Goal: Task Accomplishment & Management: Use online tool/utility

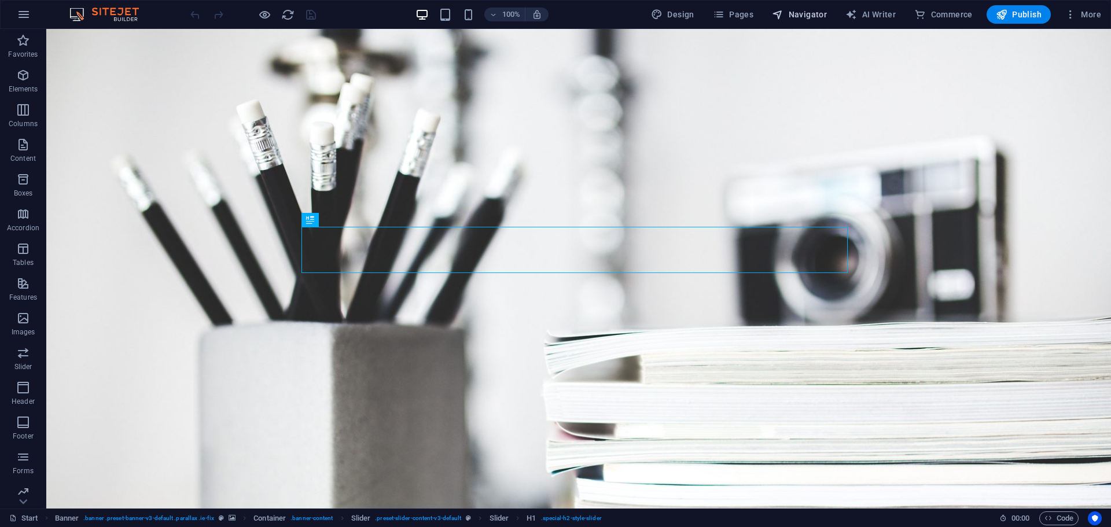
click at [792, 18] on span "Navigator" at bounding box center [799, 15] width 55 height 12
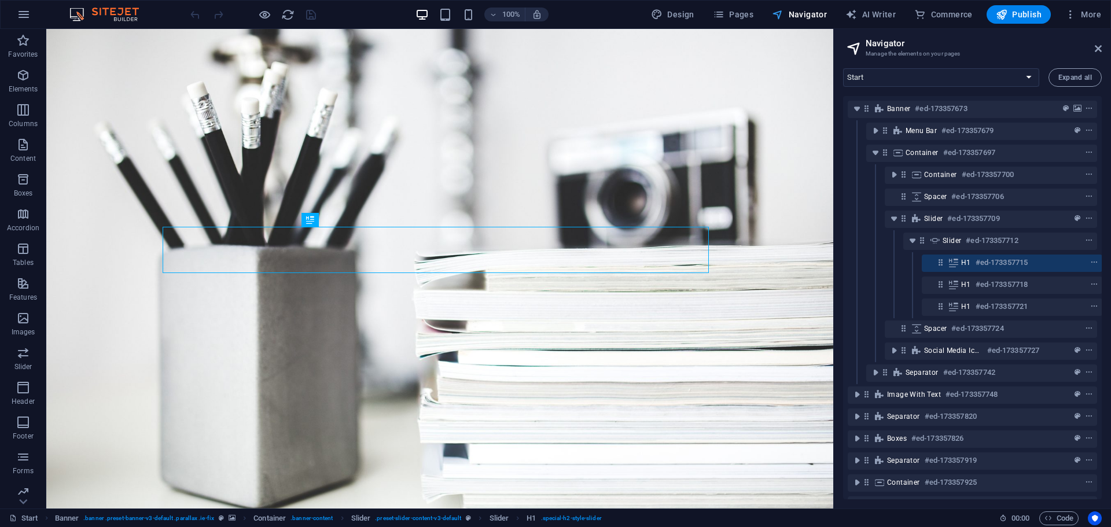
scroll to position [0, 3]
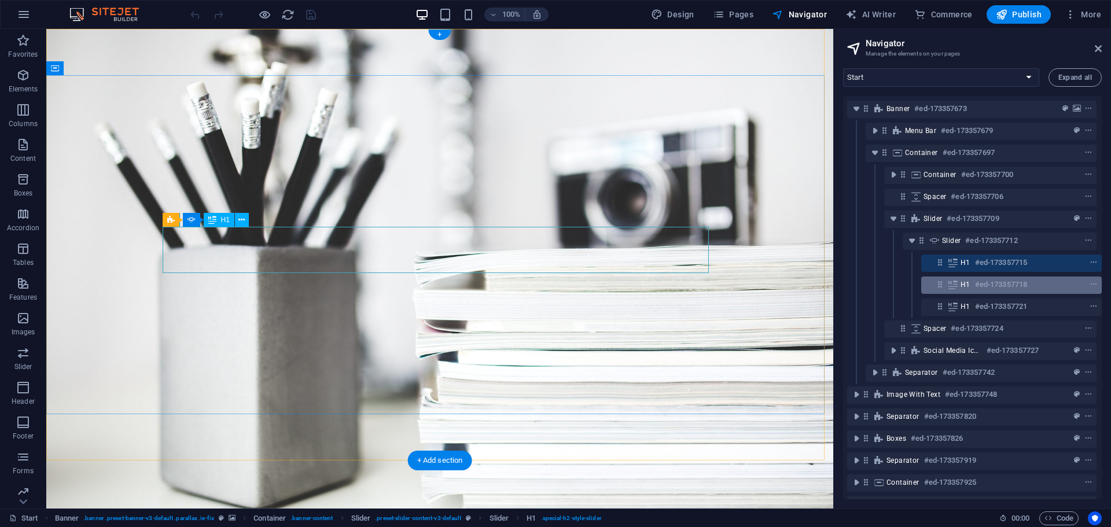
click at [965, 277] on div "H1 #ed-173357718" at bounding box center [1011, 285] width 181 height 17
click at [977, 284] on h6 "#ed-173357718" at bounding box center [1001, 285] width 52 height 14
click at [978, 285] on h6 "#ed-173357718" at bounding box center [1001, 285] width 52 height 14
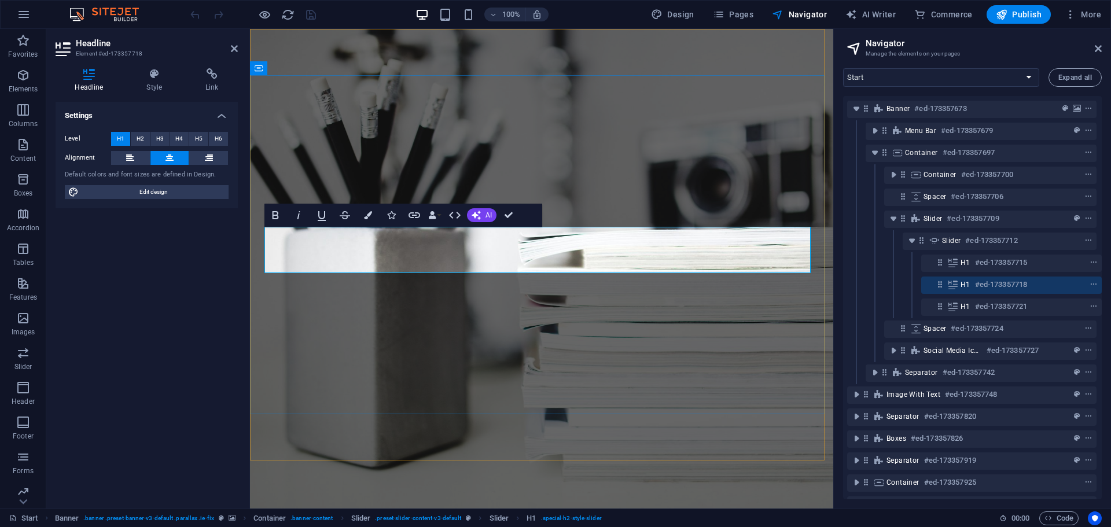
copy span "electrıcal Engıneer1"
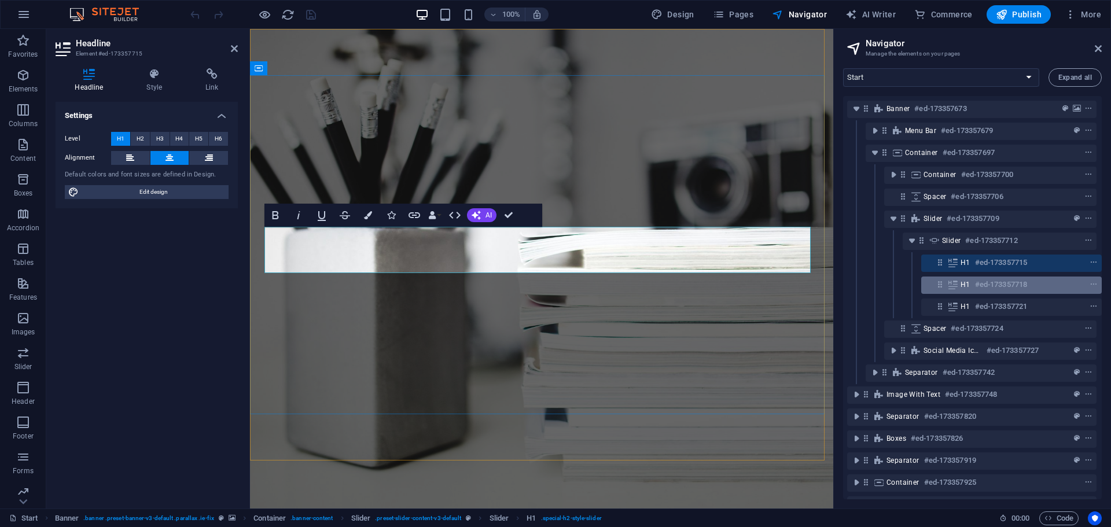
click at [983, 291] on h6 "#ed-173357718" at bounding box center [1001, 285] width 52 height 14
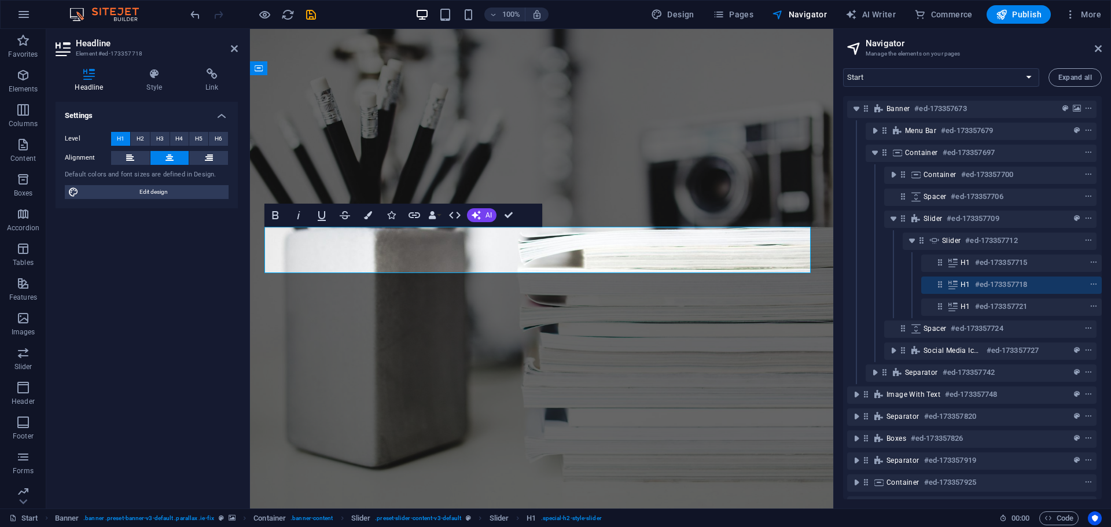
click at [980, 289] on h6 "#ed-173357718" at bounding box center [1001, 285] width 52 height 14
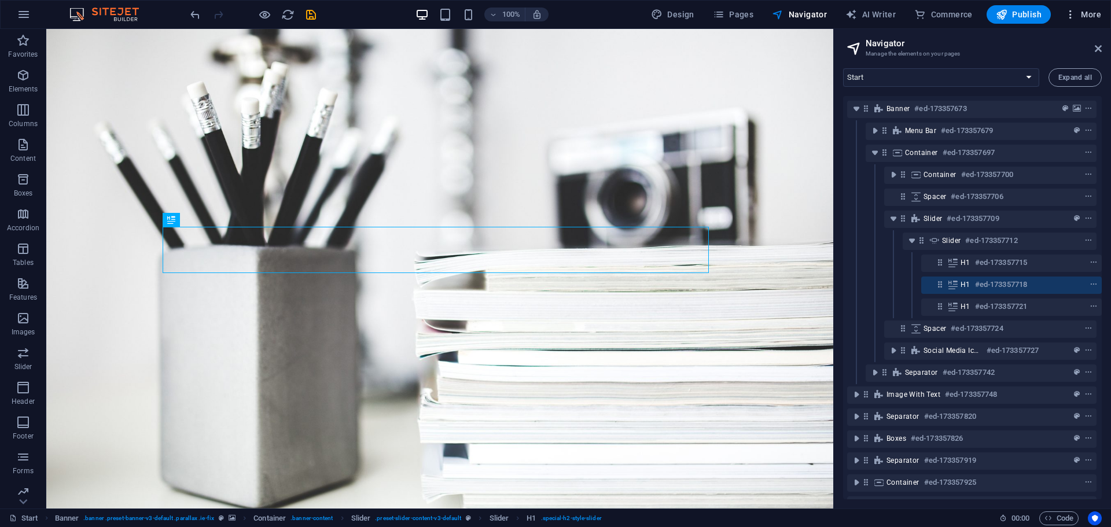
click at [1092, 16] on span "More" at bounding box center [1083, 15] width 36 height 12
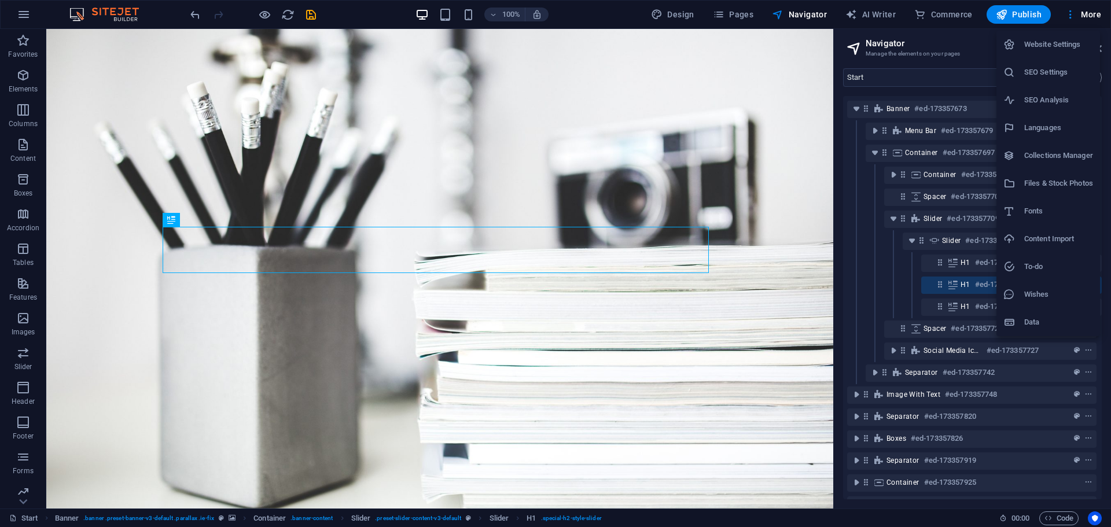
click at [1084, 13] on div at bounding box center [555, 263] width 1111 height 527
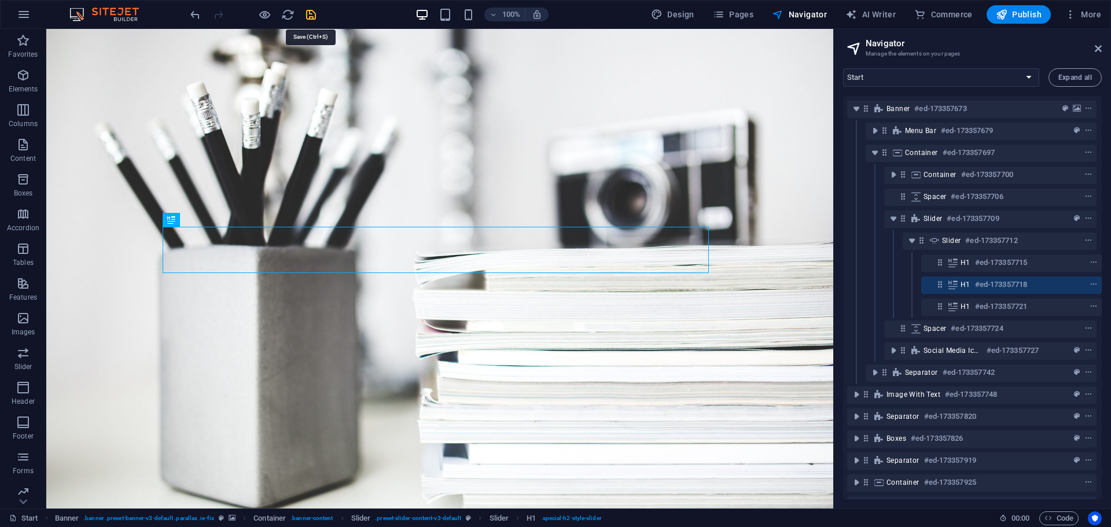
click at [314, 15] on icon "save" at bounding box center [310, 14] width 13 height 13
checkbox input "false"
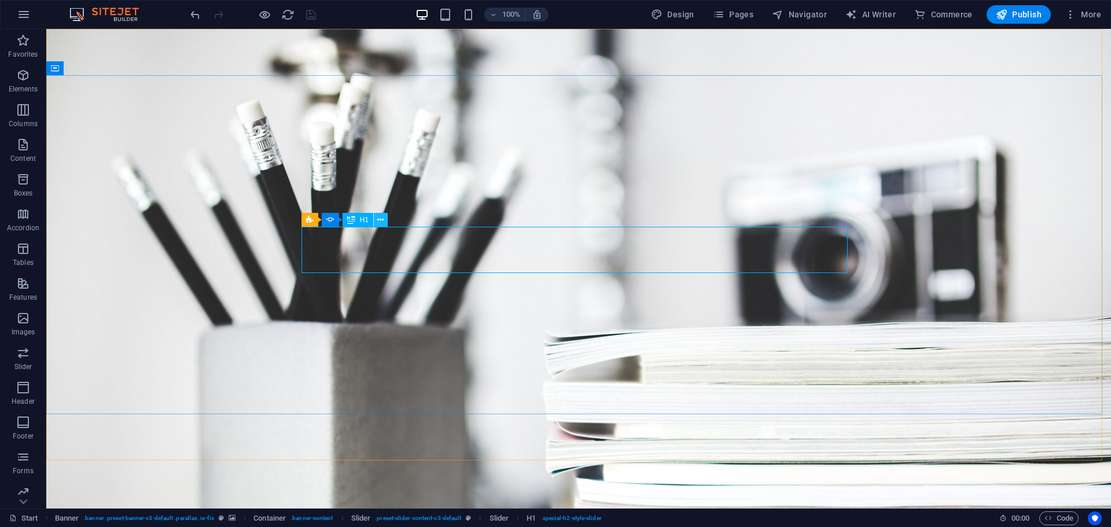
click at [380, 219] on icon at bounding box center [380, 220] width 6 height 12
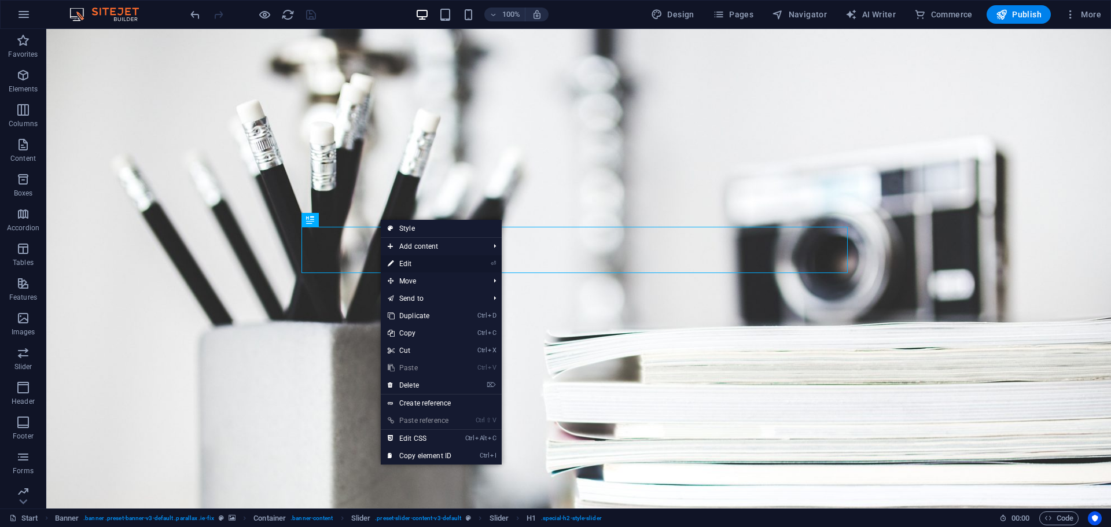
click at [419, 261] on link "⏎ Edit" at bounding box center [420, 263] width 78 height 17
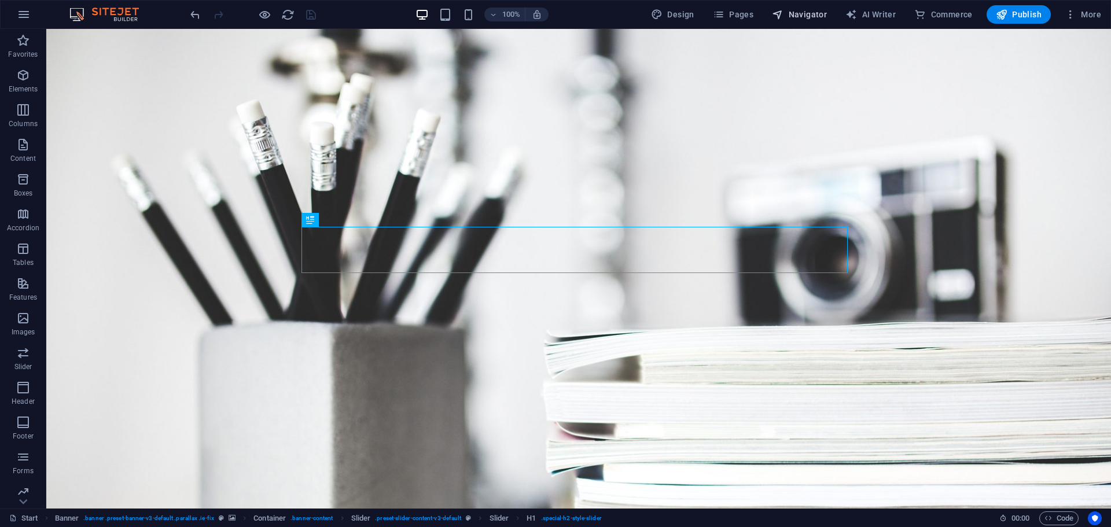
click at [791, 14] on span "Navigator" at bounding box center [799, 15] width 55 height 12
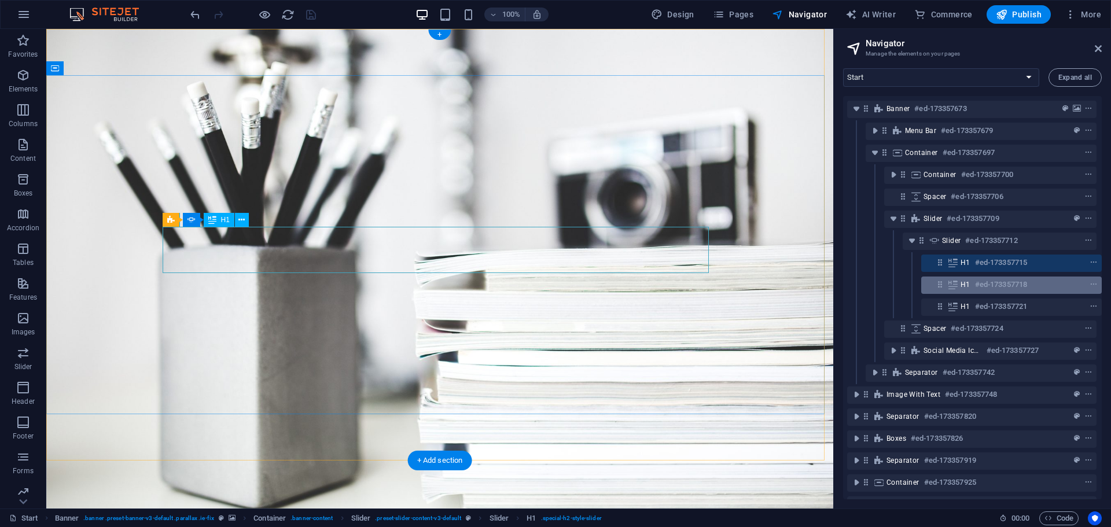
click at [1038, 290] on div "H1 #ed-173357718" at bounding box center [1002, 285] width 83 height 14
click at [1039, 291] on div "H1 #ed-173357718" at bounding box center [1002, 285] width 83 height 14
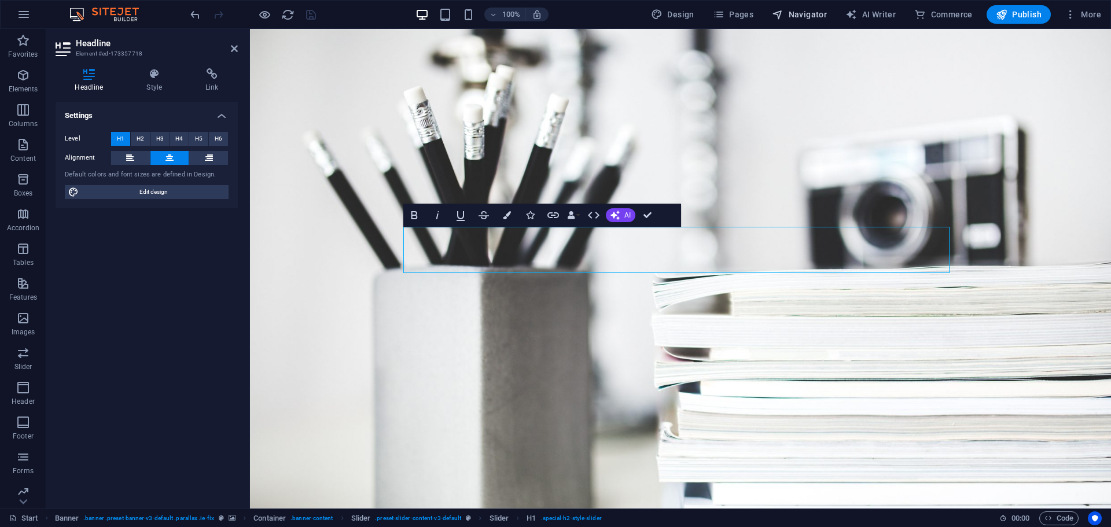
click at [802, 20] on button "Navigator" at bounding box center [799, 14] width 64 height 19
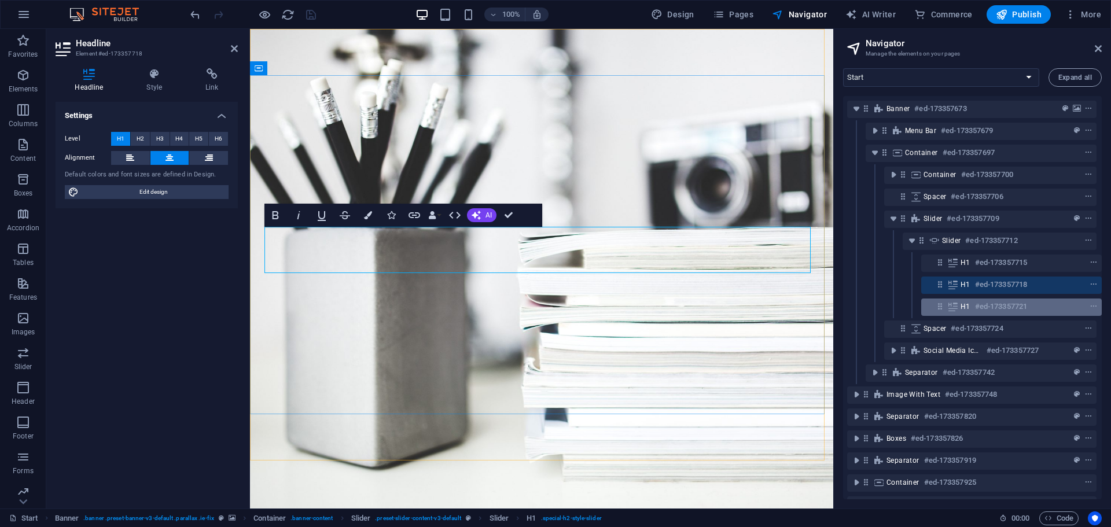
click at [1017, 314] on div "H1 #ed-173357721" at bounding box center [1011, 307] width 181 height 17
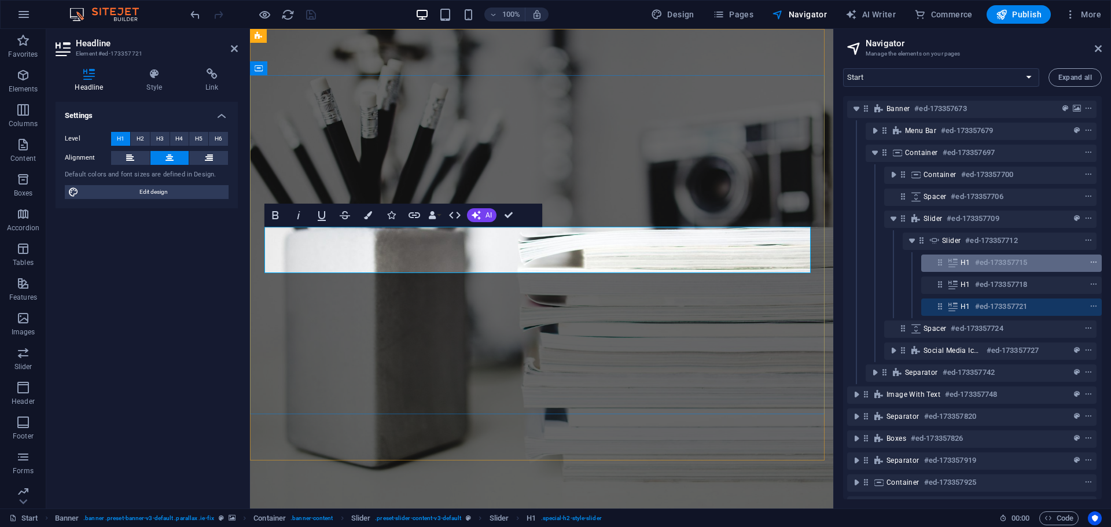
click at [1096, 258] on button "context-menu" at bounding box center [1094, 263] width 12 height 14
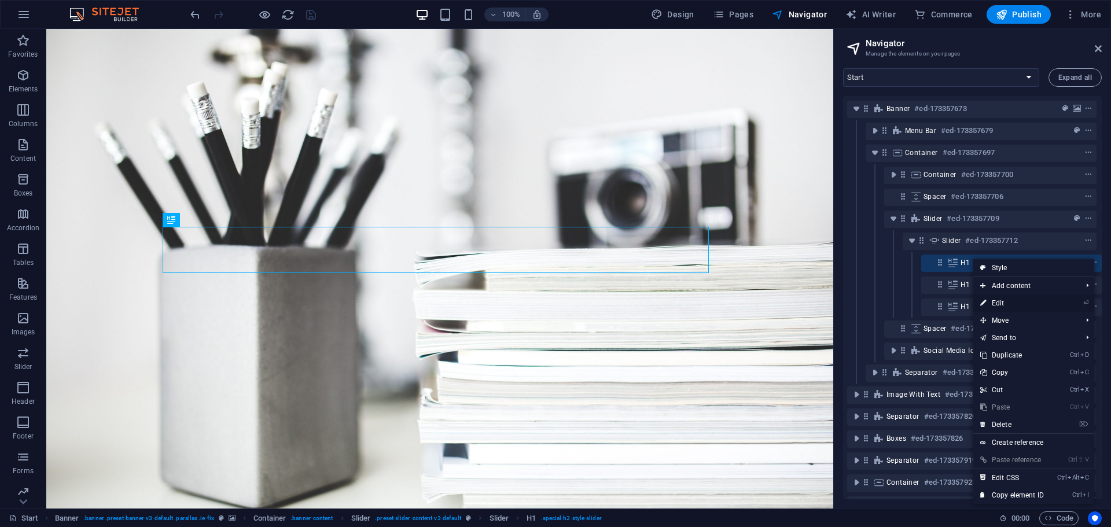
click at [1078, 302] on li "⏎ Edit" at bounding box center [1033, 303] width 121 height 17
click at [1026, 303] on link "⏎ Edit" at bounding box center [1012, 303] width 78 height 17
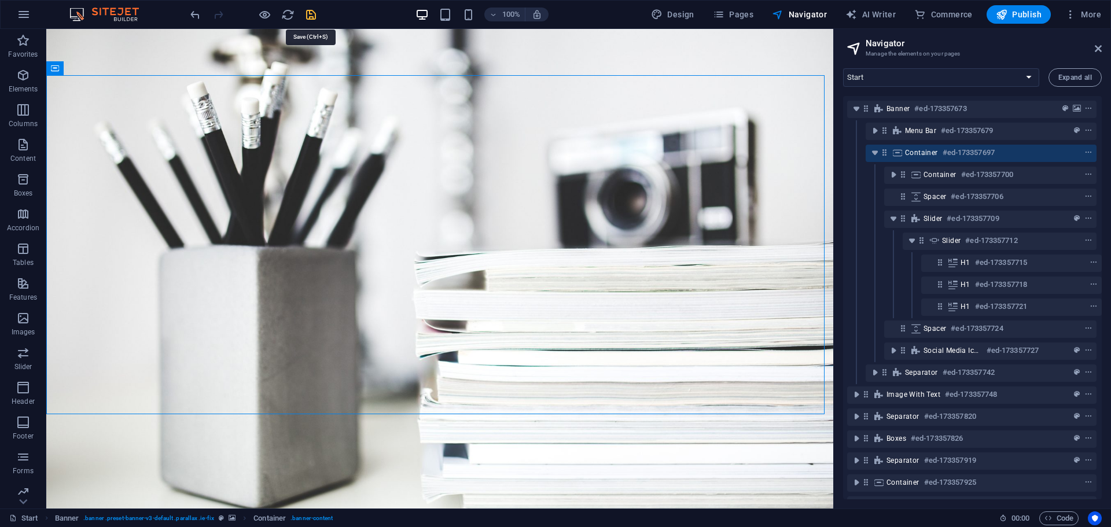
click at [308, 12] on icon "save" at bounding box center [310, 14] width 13 height 13
checkbox input "false"
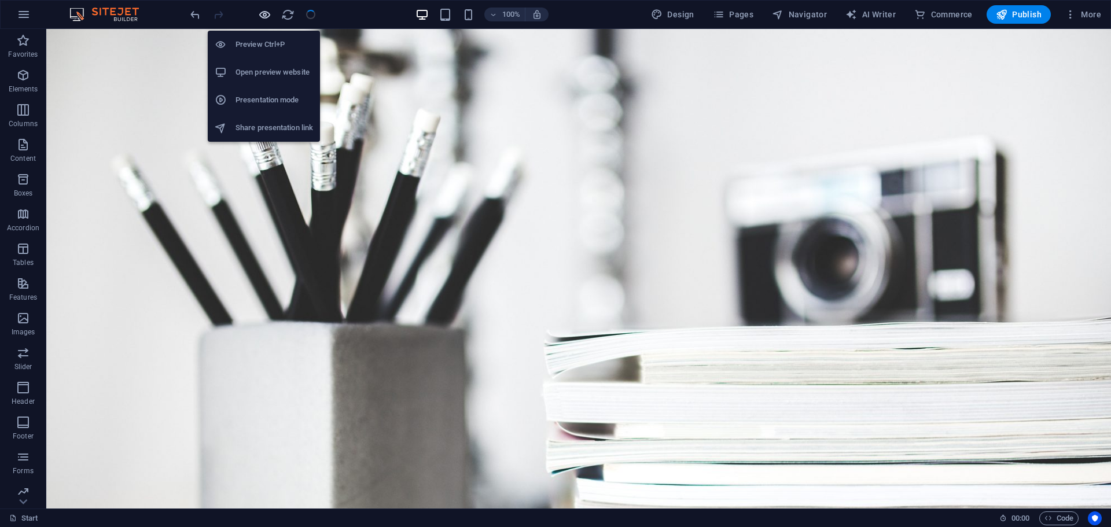
click at [267, 13] on icon "button" at bounding box center [264, 14] width 13 height 13
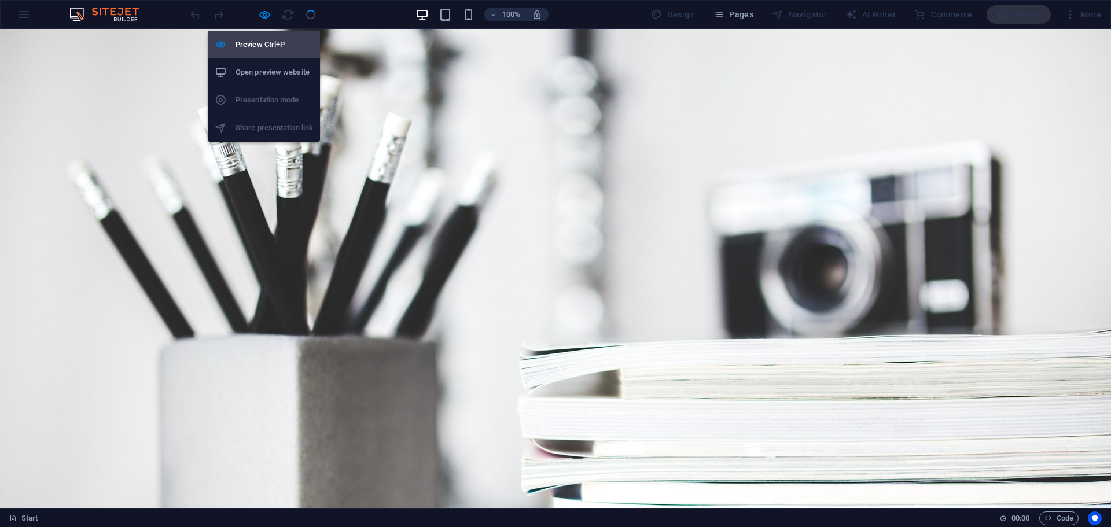
click at [271, 46] on h6 "Preview Ctrl+P" at bounding box center [275, 45] width 78 height 14
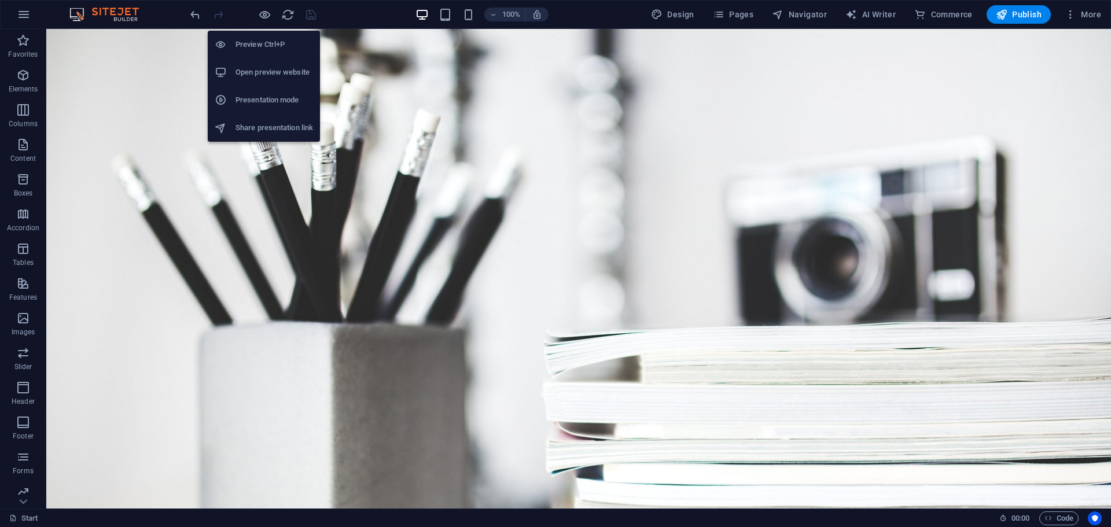
click at [271, 46] on h6 "Preview Ctrl+P" at bounding box center [275, 45] width 78 height 14
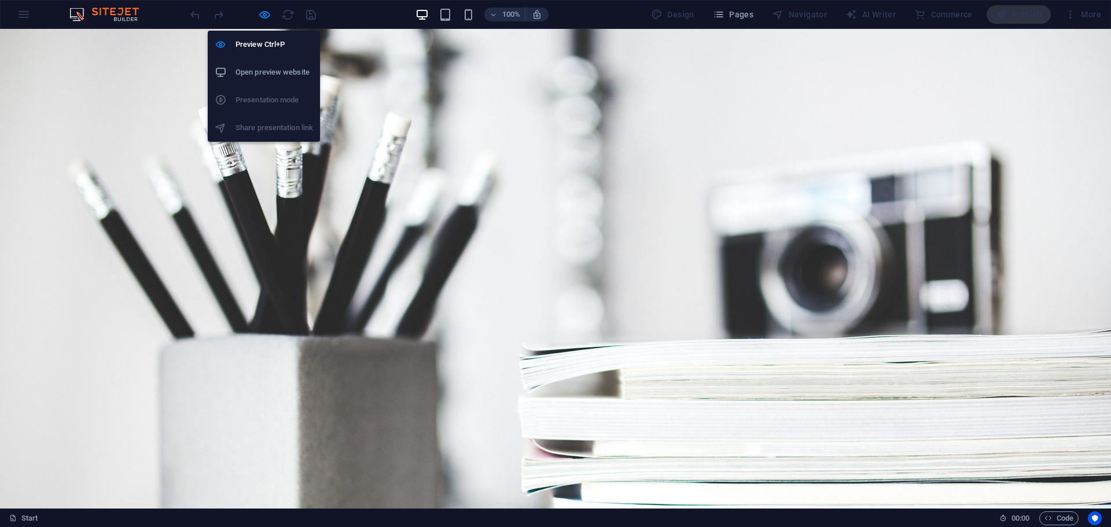
click at [292, 68] on h6 "Open preview website" at bounding box center [275, 72] width 78 height 14
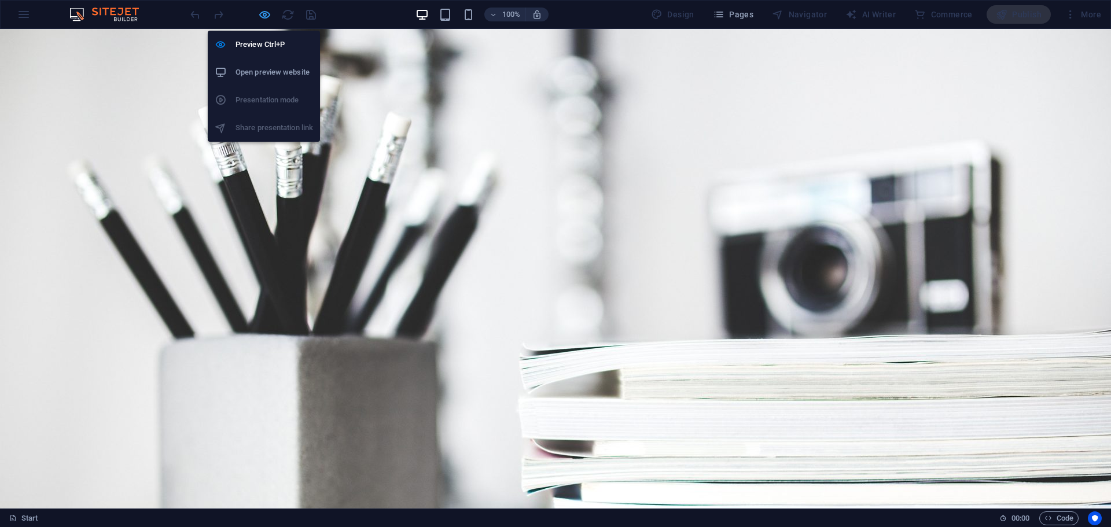
click at [266, 16] on icon "button" at bounding box center [264, 14] width 13 height 13
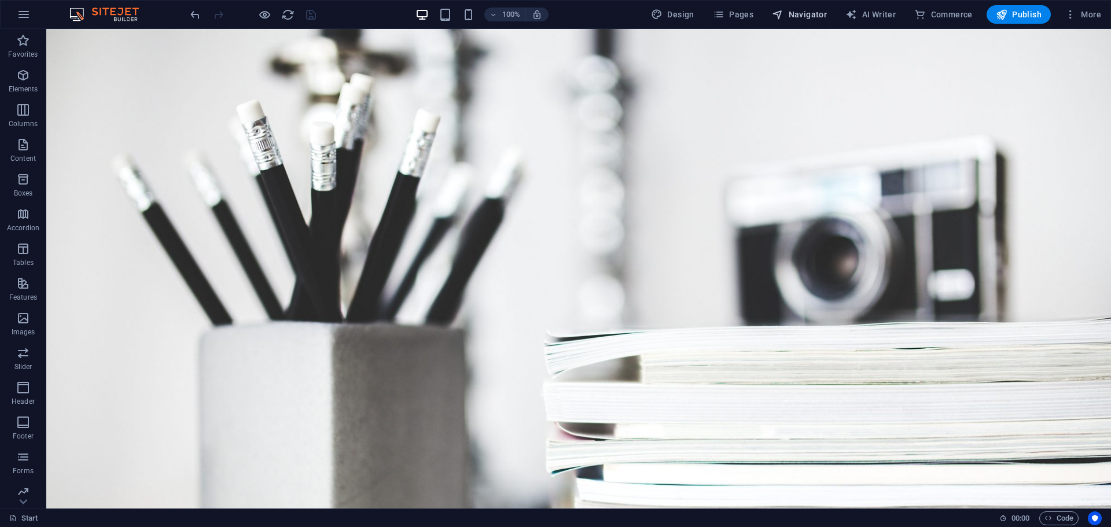
click at [817, 17] on span "Navigator" at bounding box center [799, 15] width 55 height 12
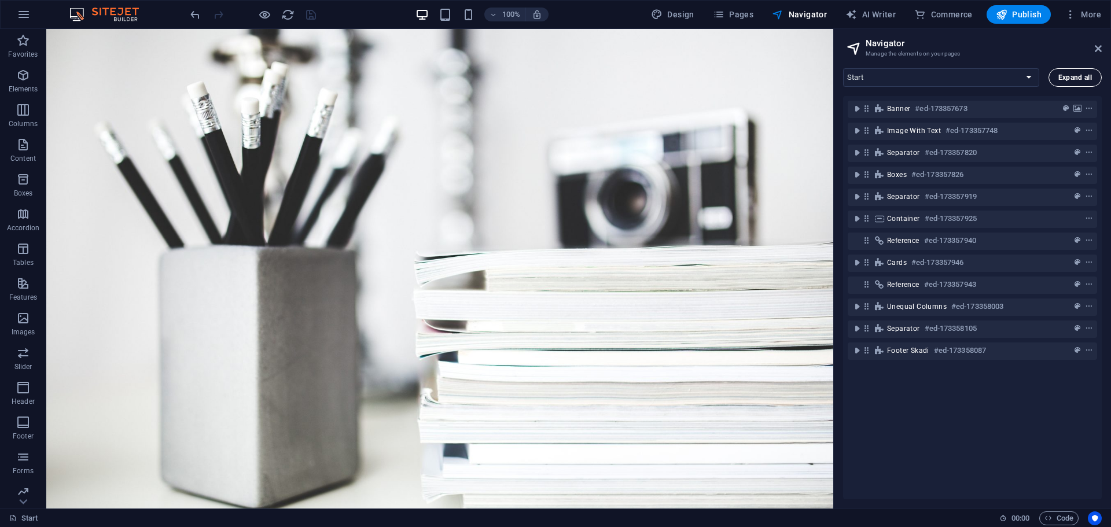
click at [1076, 76] on span "Expand all" at bounding box center [1076, 77] width 34 height 7
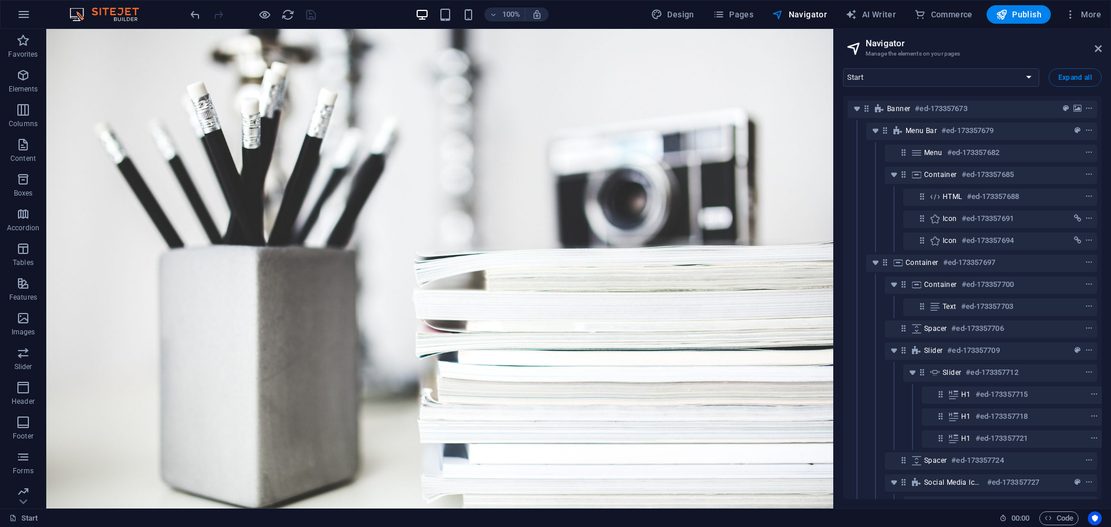
click at [1009, 430] on div "H1 #ed-173357721" at bounding box center [972, 439] width 249 height 22
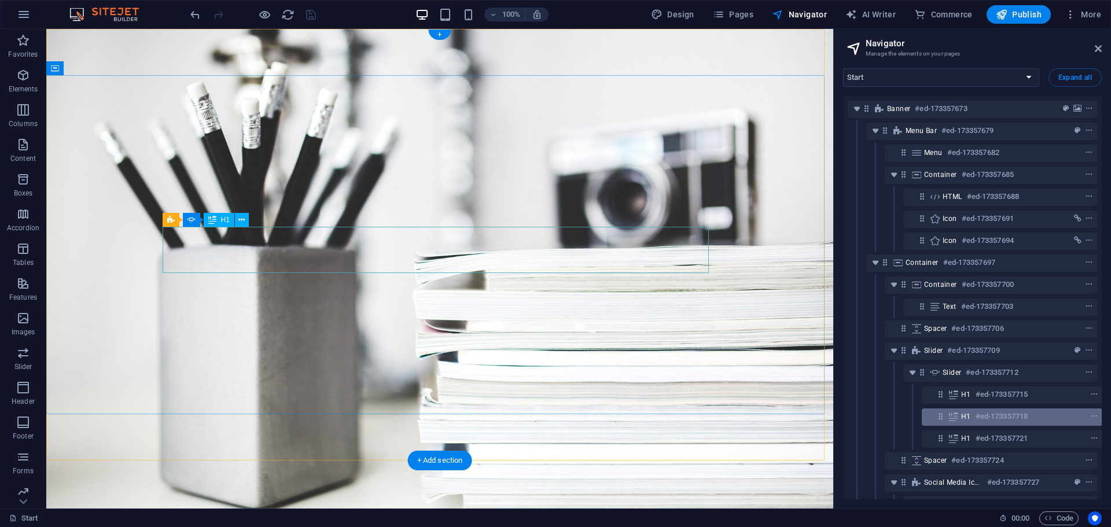
click at [1008, 409] on div "H1 #ed-173357718" at bounding box center [1012, 417] width 181 height 17
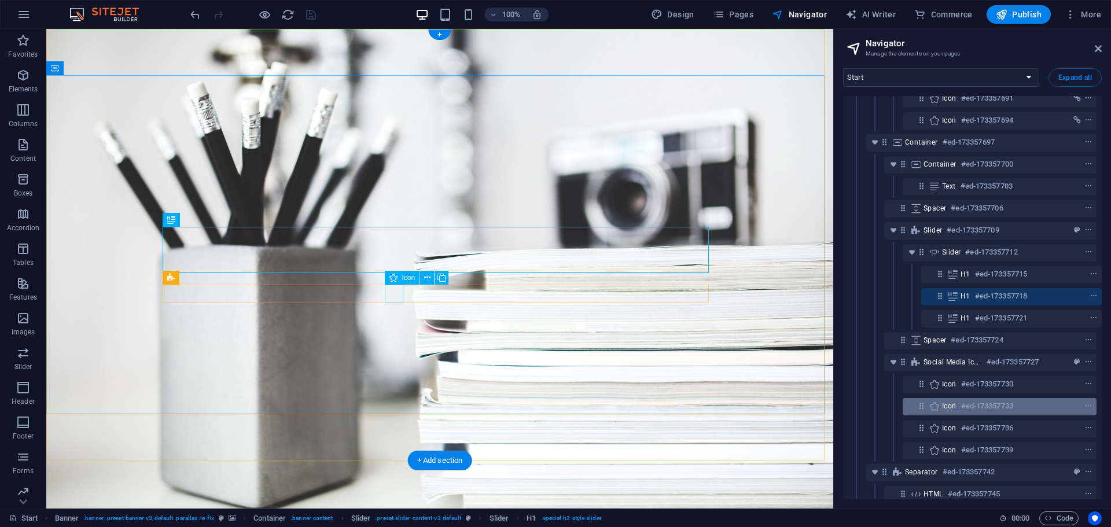
click at [1019, 413] on div "Icon #ed-173357733" at bounding box center [971, 407] width 249 height 22
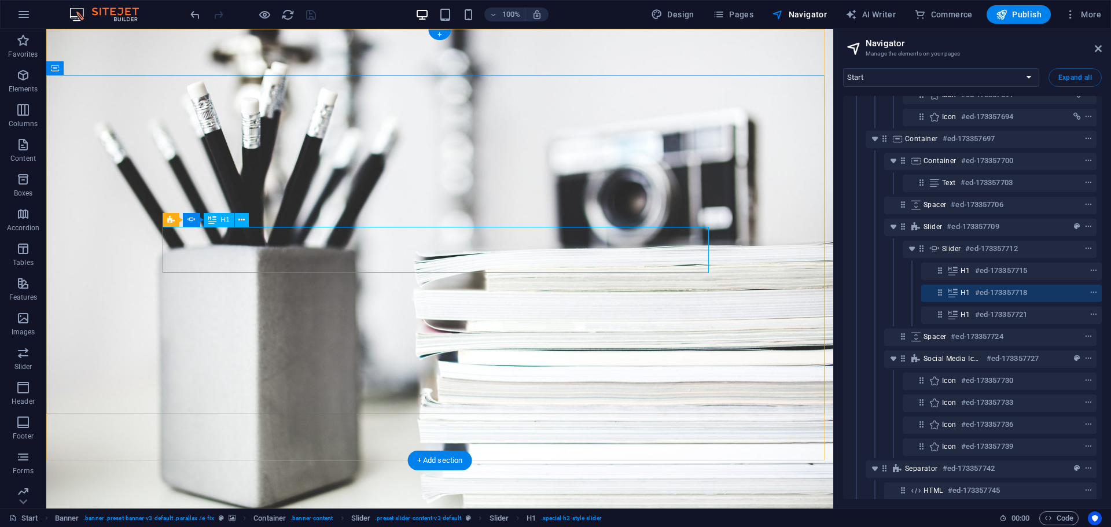
click at [1005, 293] on h6 "#ed-173357718" at bounding box center [1001, 293] width 52 height 14
click at [1005, 292] on h6 "#ed-173357718" at bounding box center [1001, 293] width 52 height 14
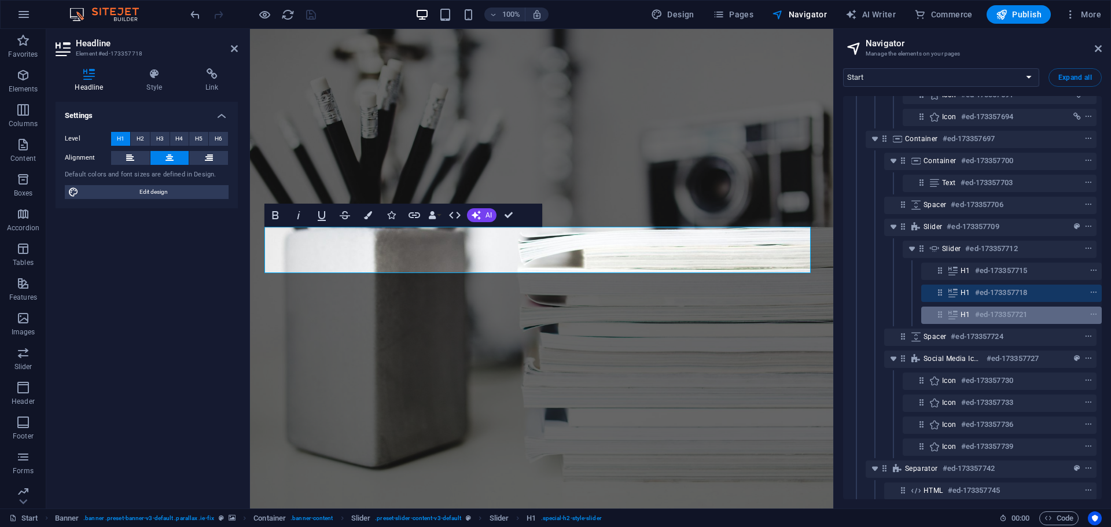
click at [1014, 307] on div "H1 #ed-173357721" at bounding box center [1011, 315] width 181 height 17
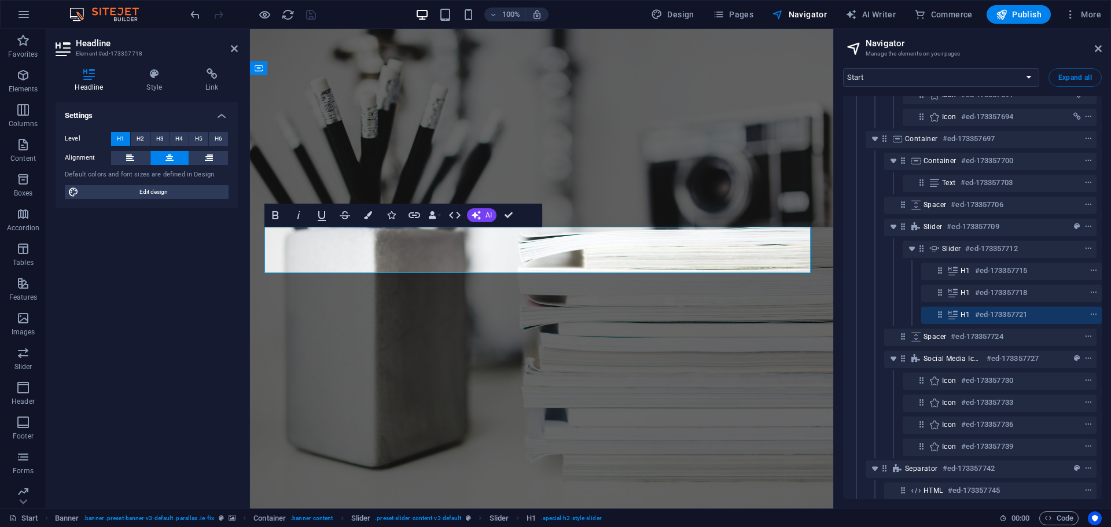
click at [1014, 307] on div "H1 #ed-173357721" at bounding box center [1011, 315] width 181 height 17
click at [1008, 320] on h6 "#ed-173357721" at bounding box center [1001, 315] width 52 height 14
click at [1014, 266] on h6 "#ed-173357715" at bounding box center [1001, 271] width 52 height 14
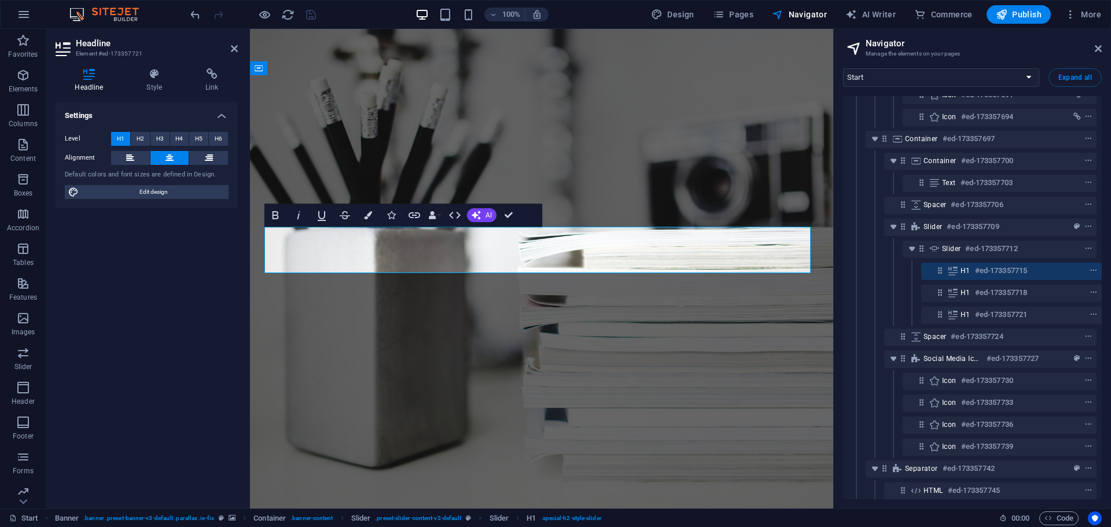
click at [1014, 266] on h6 "#ed-173357715" at bounding box center [1001, 271] width 52 height 14
click at [1015, 267] on h6 "#ed-173357715" at bounding box center [1001, 271] width 52 height 14
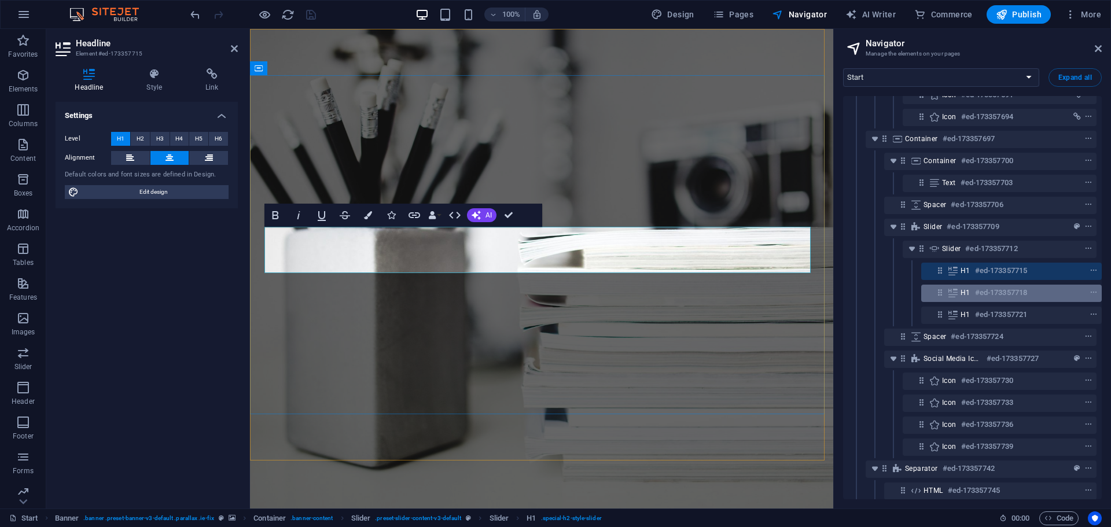
click at [1007, 299] on div "H1 #ed-173357718" at bounding box center [1011, 293] width 181 height 17
click at [1007, 299] on h6 "#ed-173357718" at bounding box center [1001, 293] width 52 height 14
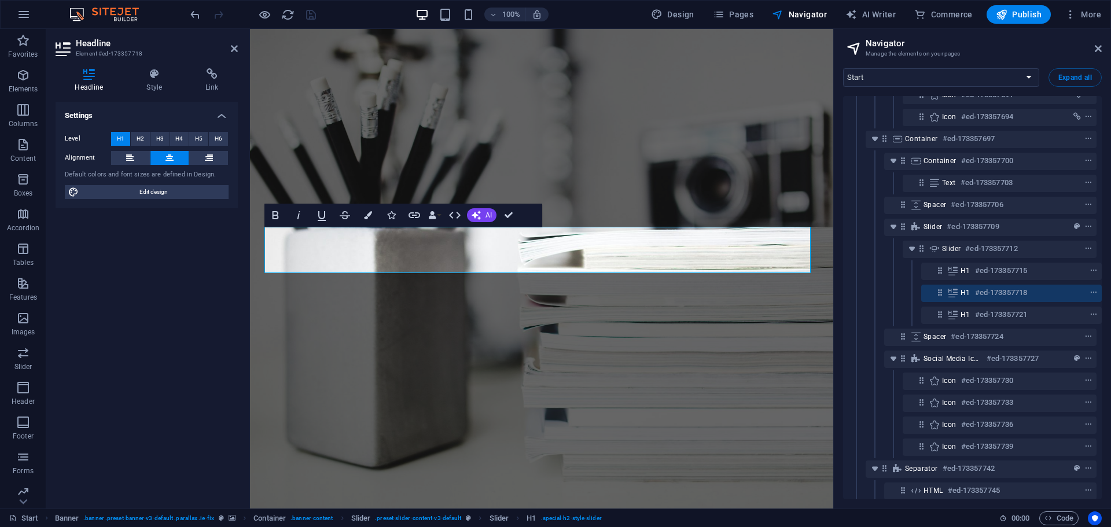
click at [996, 326] on div "Spacer #ed-173357724" at bounding box center [971, 337] width 249 height 22
click at [995, 326] on div "H1 #ed-173357721" at bounding box center [971, 315] width 249 height 22
click at [998, 313] on h6 "#ed-173357721" at bounding box center [1001, 315] width 52 height 14
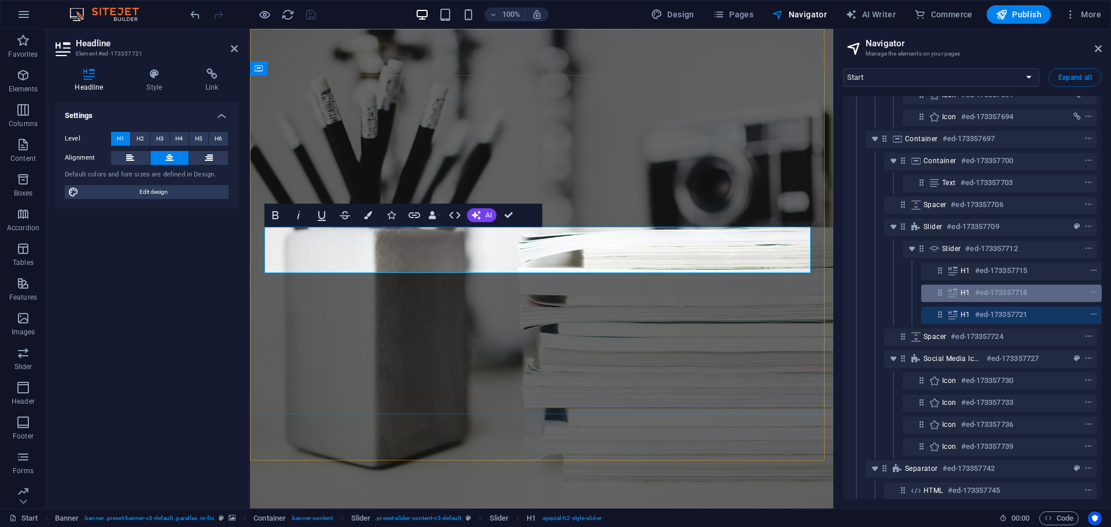
click at [1000, 289] on h6 "#ed-173357718" at bounding box center [1001, 293] width 52 height 14
click at [999, 289] on h6 "#ed-173357718" at bounding box center [1001, 293] width 52 height 14
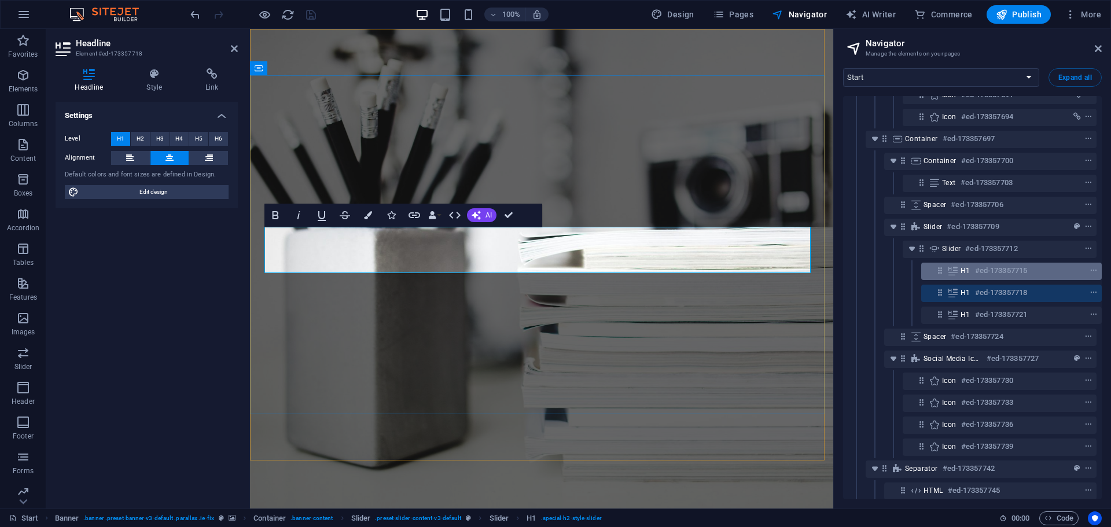
click at [999, 265] on h6 "#ed-173357715" at bounding box center [1001, 271] width 52 height 14
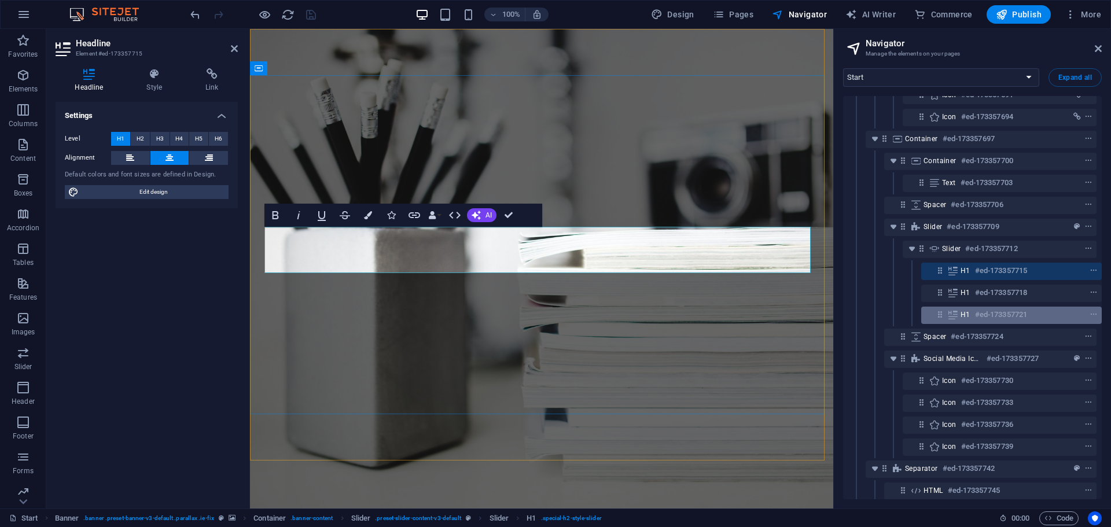
click at [993, 311] on h6 "#ed-173357721" at bounding box center [1001, 315] width 52 height 14
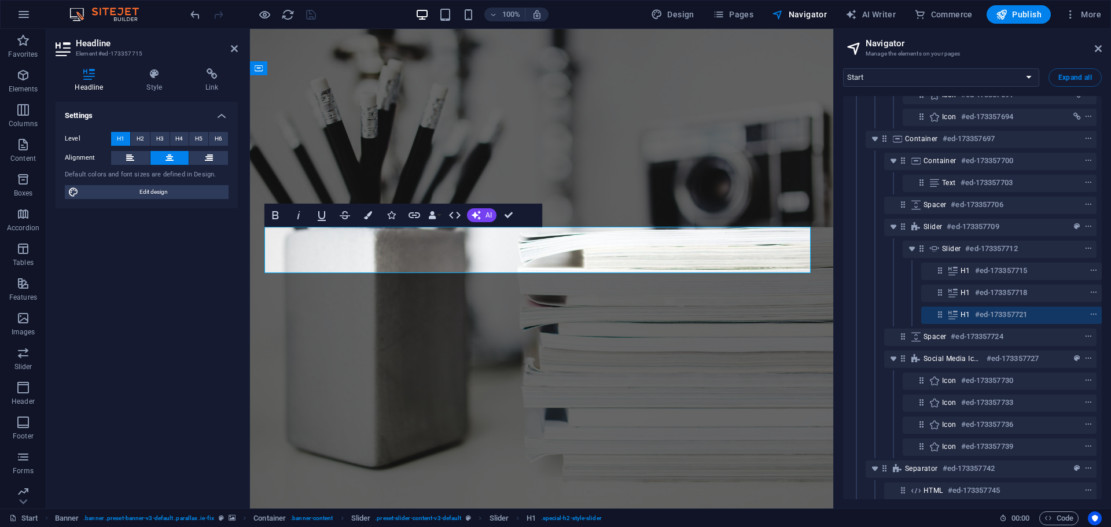
click at [993, 311] on h6 "#ed-173357721" at bounding box center [1001, 315] width 52 height 14
click at [1003, 292] on h6 "#ed-173357718" at bounding box center [1001, 293] width 52 height 14
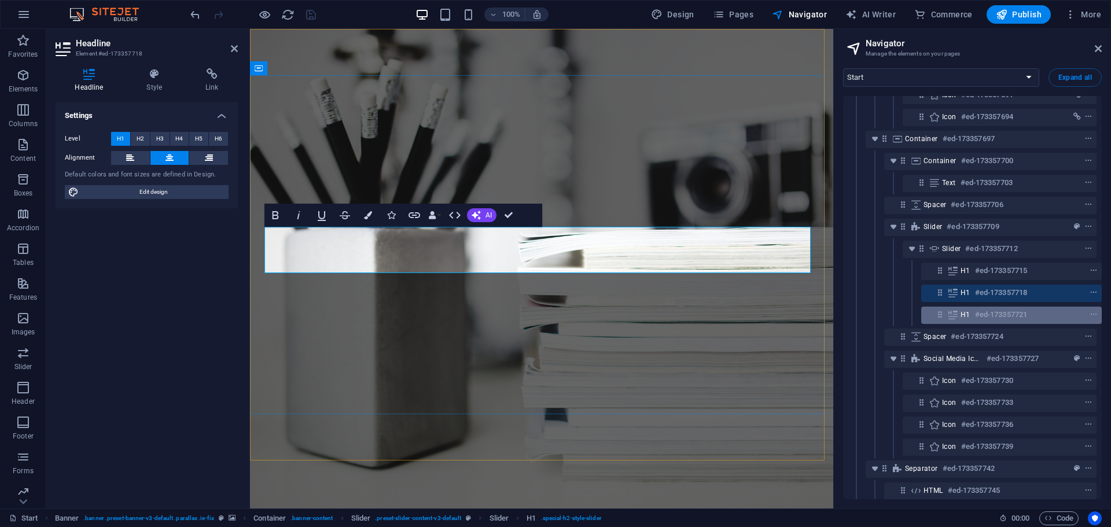
click at [1000, 319] on h6 "#ed-173357721" at bounding box center [1001, 315] width 52 height 14
click at [1000, 318] on h6 "#ed-173357721" at bounding box center [1001, 315] width 52 height 14
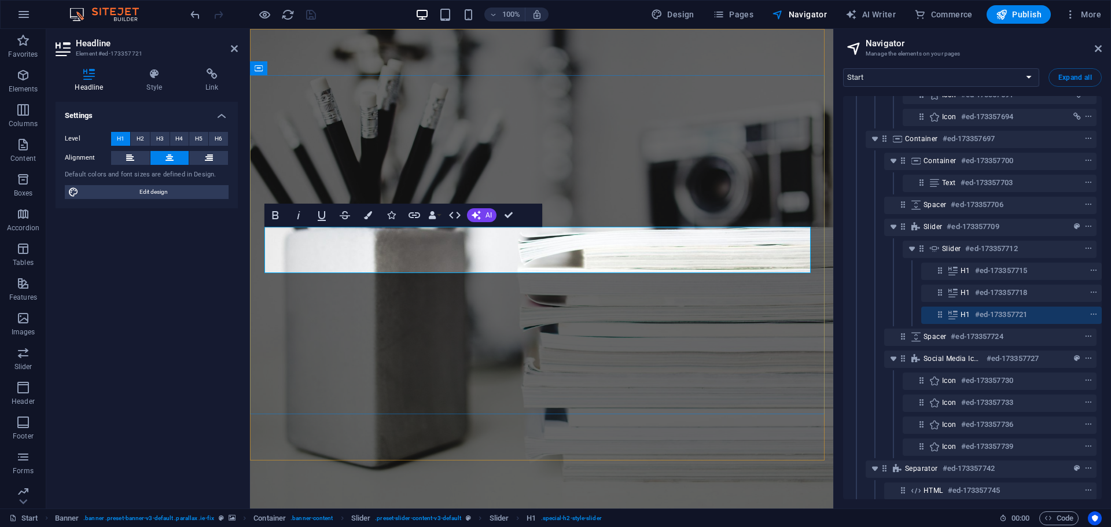
drag, startPoint x: 719, startPoint y: 241, endPoint x: 711, endPoint y: 244, distance: 9.2
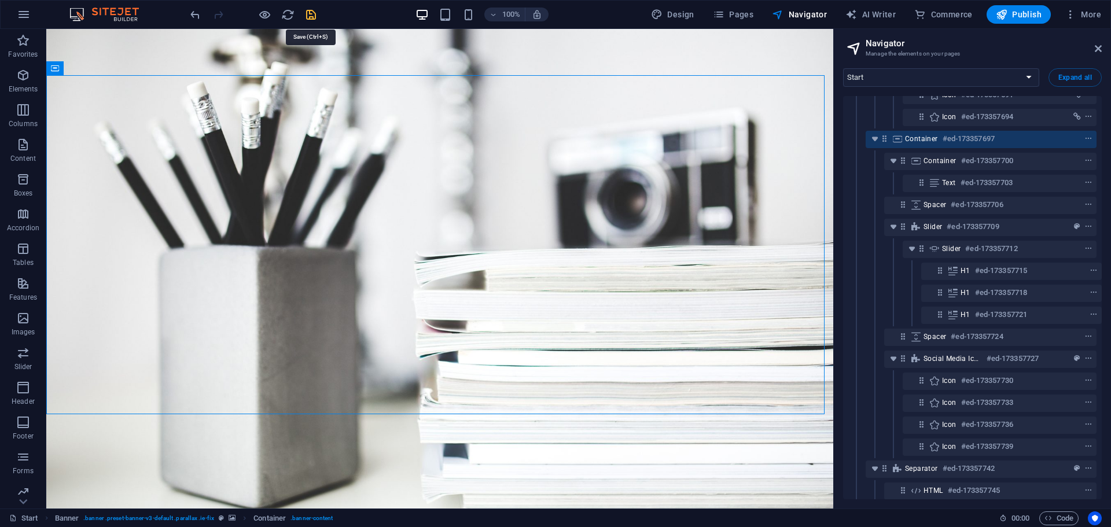
click at [306, 14] on icon "save" at bounding box center [310, 14] width 13 height 13
checkbox input "false"
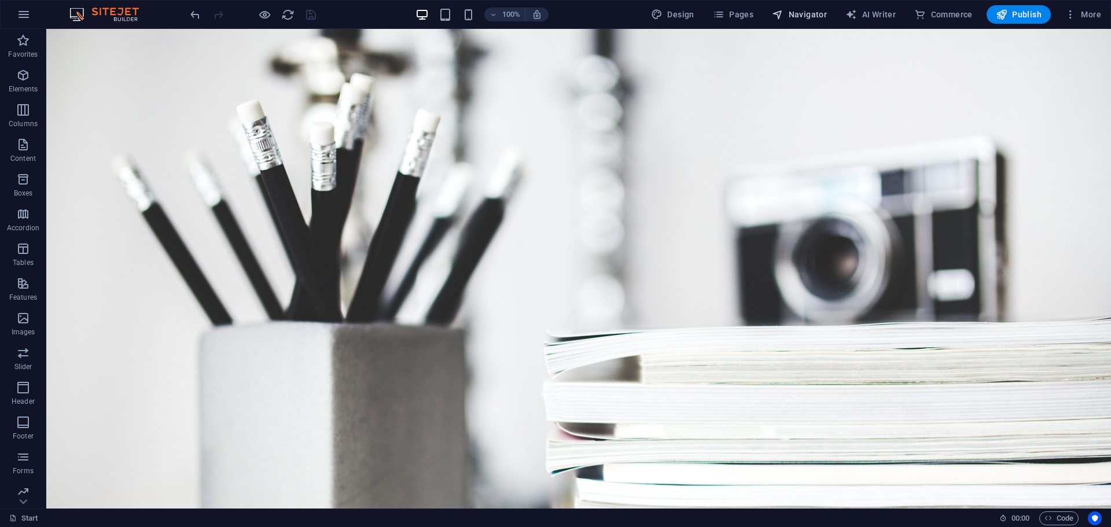
click at [815, 10] on span "Navigator" at bounding box center [799, 15] width 55 height 12
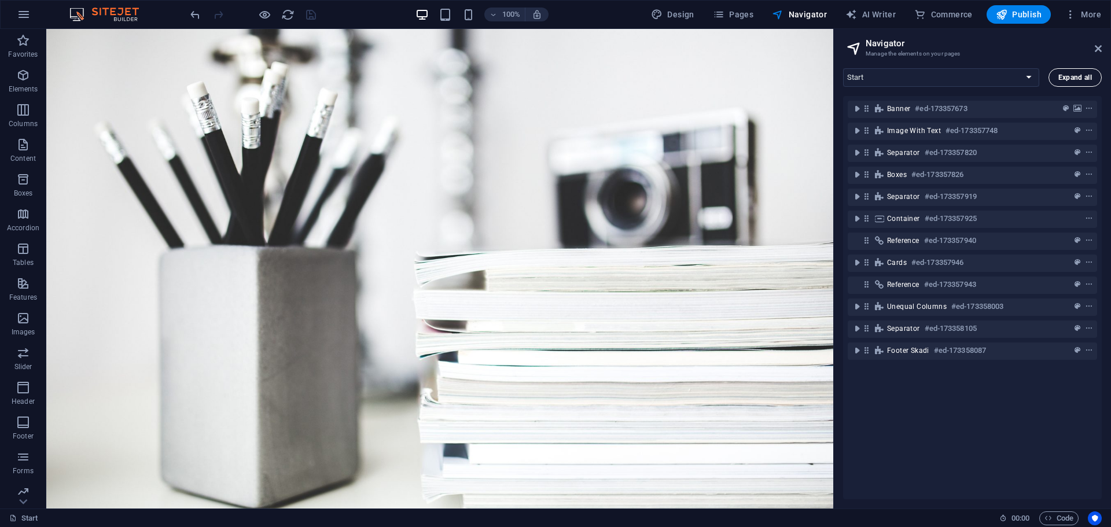
click at [1071, 75] on span "Expand all" at bounding box center [1076, 77] width 34 height 7
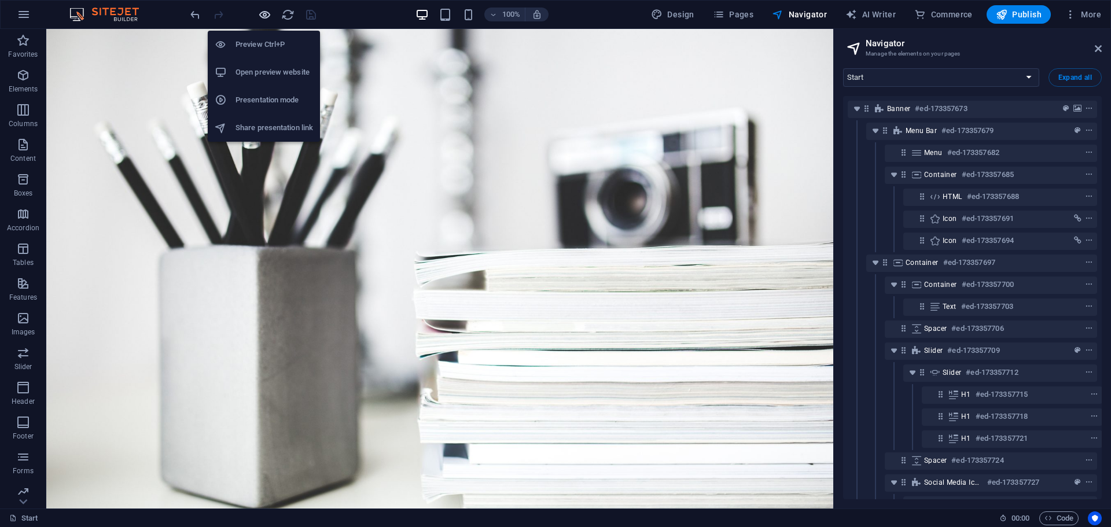
click at [267, 12] on icon "button" at bounding box center [264, 14] width 13 height 13
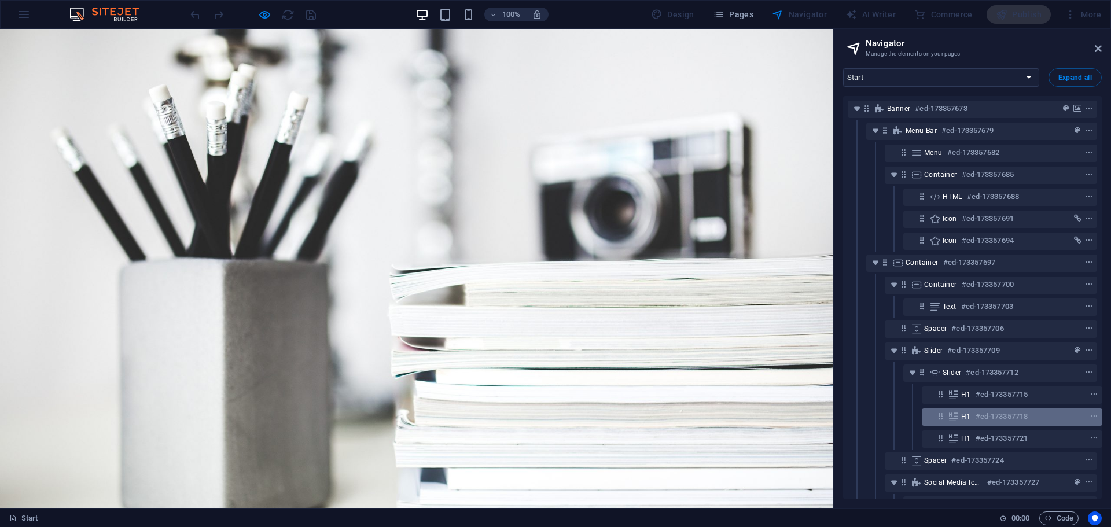
click at [982, 412] on h6 "#ed-173357718" at bounding box center [1002, 417] width 52 height 14
click at [982, 412] on div "Banner #ed-173357673 Menu Bar #ed-173357679 Menu #ed-173357682 Container #ed-17…" at bounding box center [972, 297] width 259 height 403
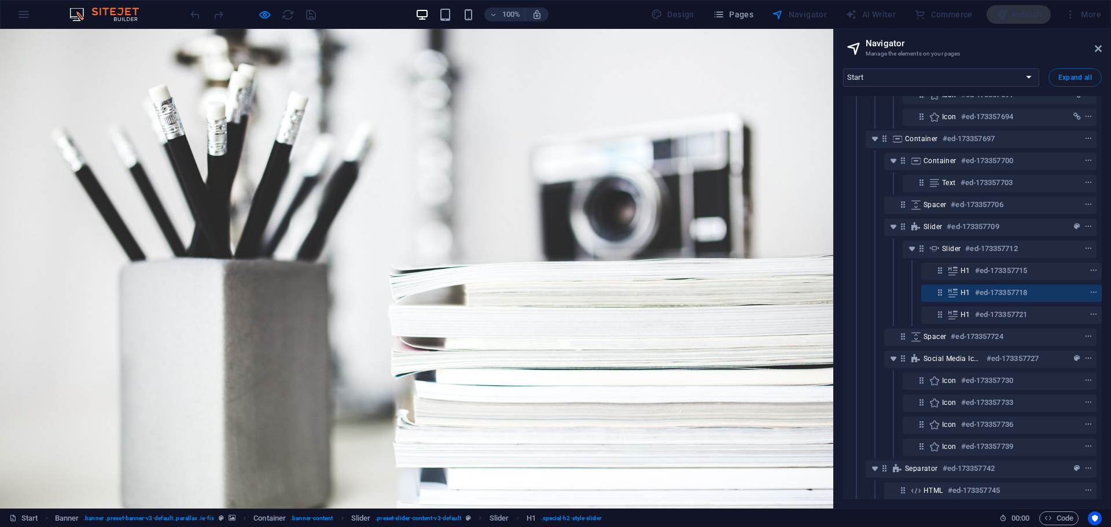
click at [975, 291] on h6 "#ed-173357718" at bounding box center [1001, 293] width 52 height 14
click at [975, 290] on h6 "#ed-173357718" at bounding box center [1001, 293] width 52 height 14
click at [977, 269] on h6 "#ed-173357715" at bounding box center [1001, 271] width 52 height 14
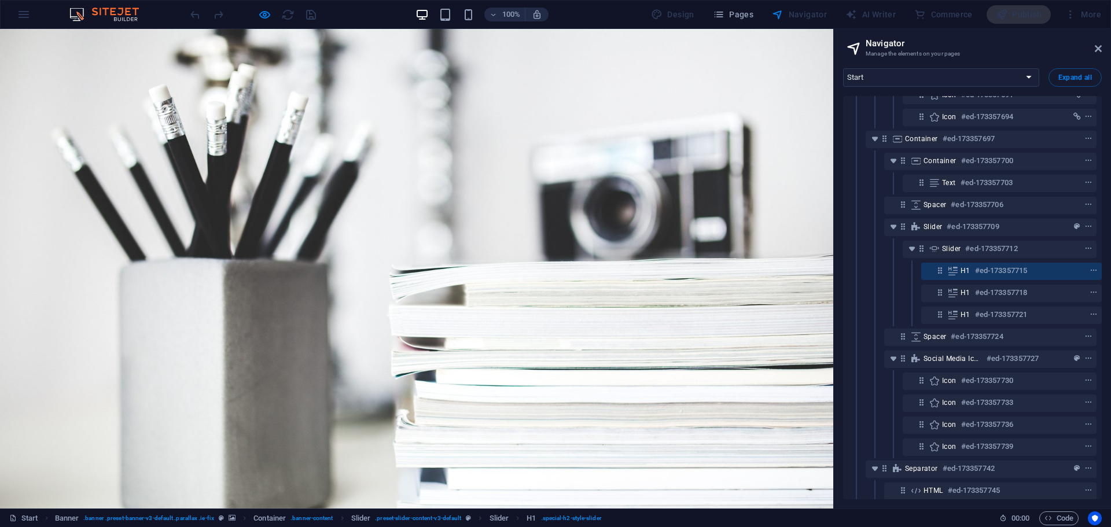
click at [995, 266] on h6 "#ed-173357715" at bounding box center [1001, 271] width 52 height 14
click at [991, 297] on h6 "#ed-173357718" at bounding box center [1001, 293] width 52 height 14
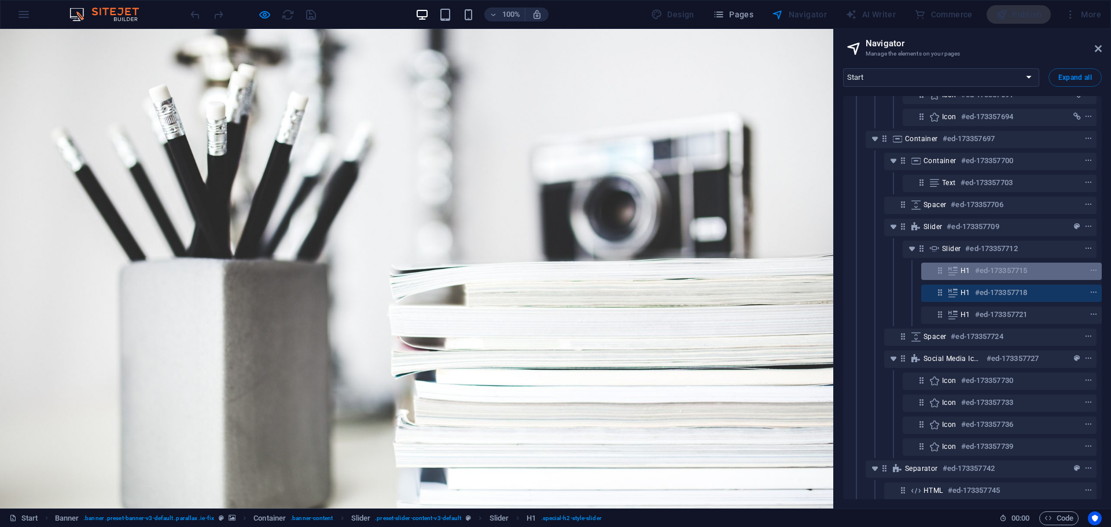
click at [995, 265] on h6 "#ed-173357715" at bounding box center [1001, 271] width 52 height 14
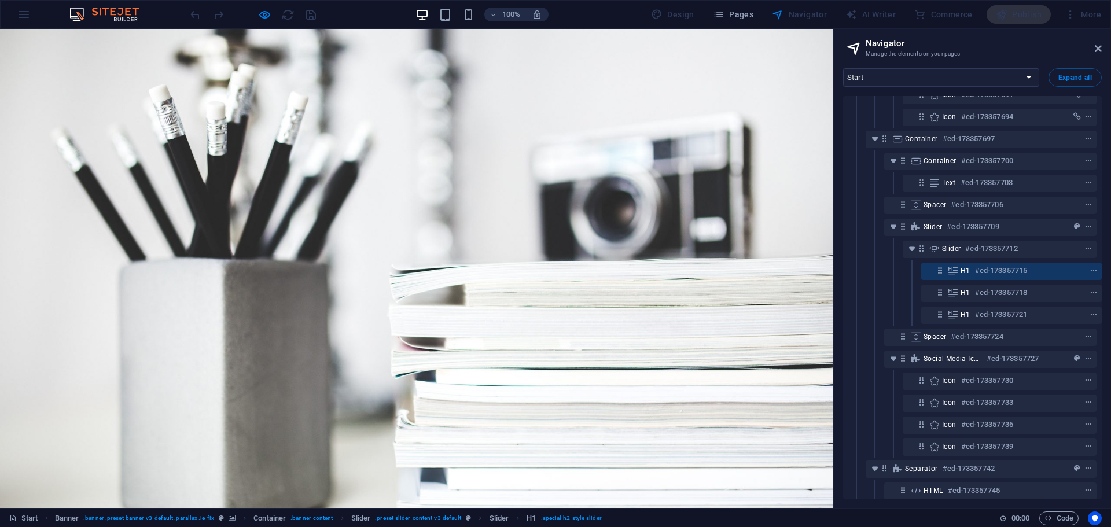
click at [995, 265] on h6 "#ed-173357715" at bounding box center [1001, 271] width 52 height 14
click at [1005, 290] on h6 "#ed-173357718" at bounding box center [1001, 293] width 52 height 14
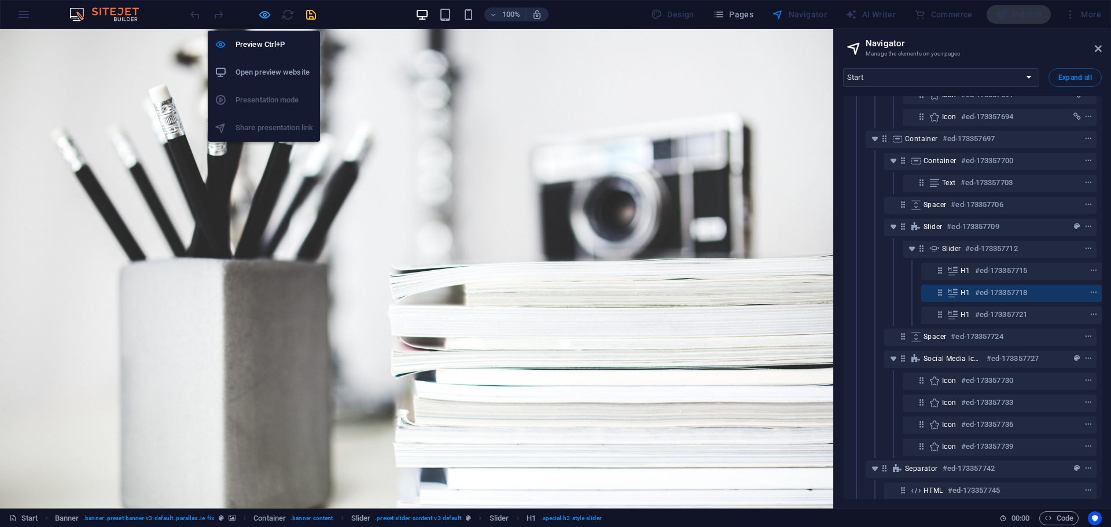
click at [271, 8] on icon "button" at bounding box center [264, 14] width 13 height 13
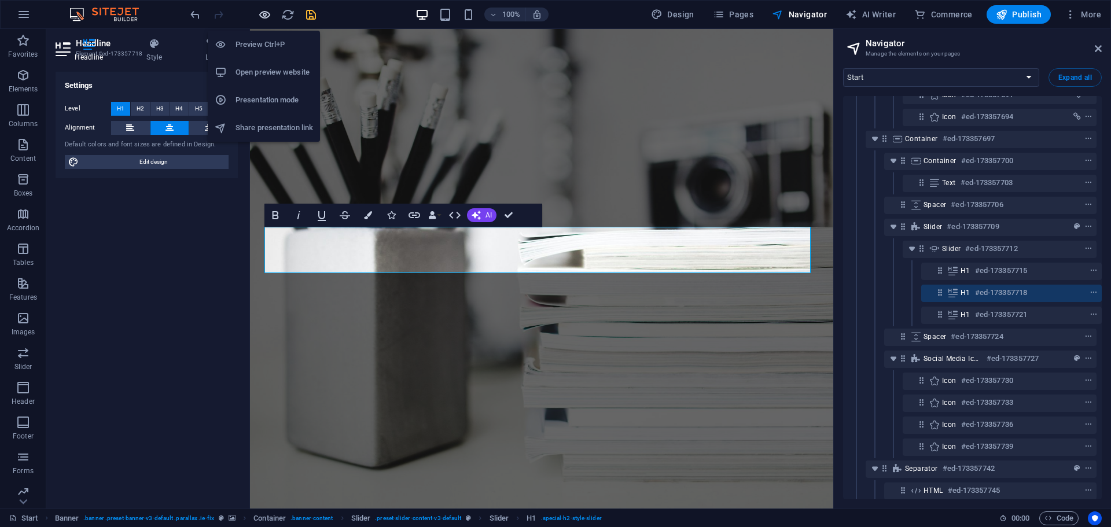
click at [271, 8] on icon "button" at bounding box center [264, 14] width 13 height 13
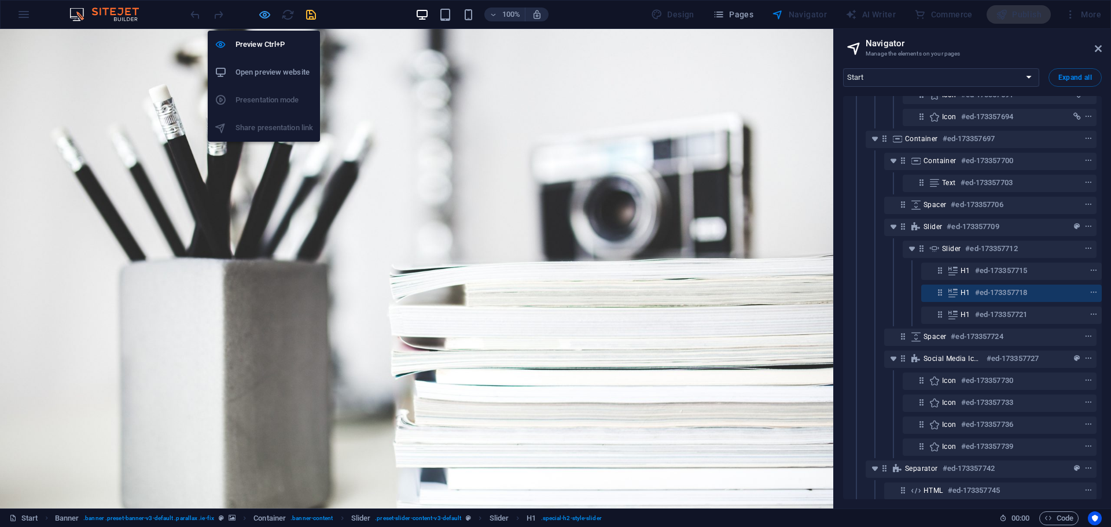
click at [271, 8] on icon "button" at bounding box center [264, 14] width 13 height 13
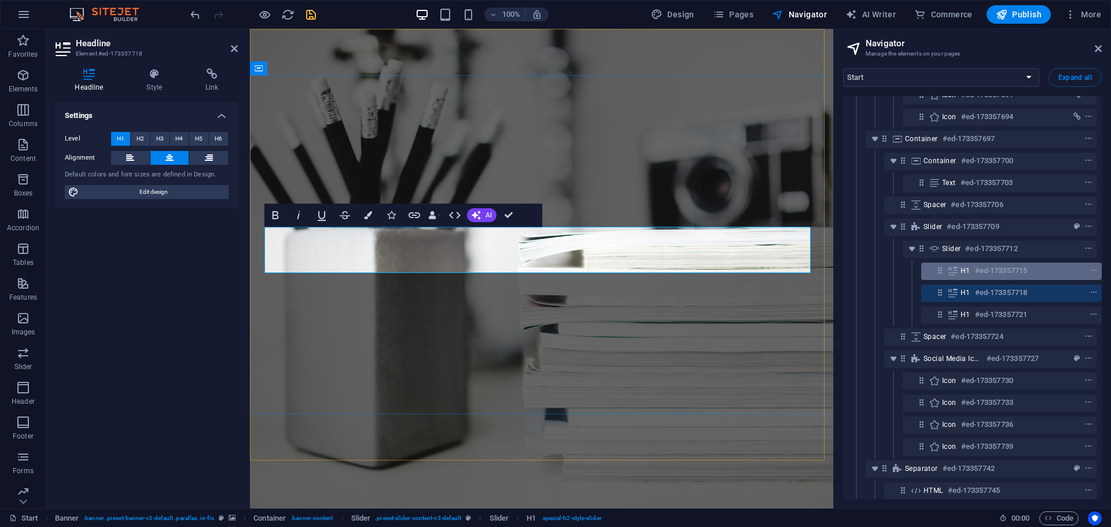
click at [993, 280] on div "H1 #ed-173357715" at bounding box center [1011, 271] width 181 height 17
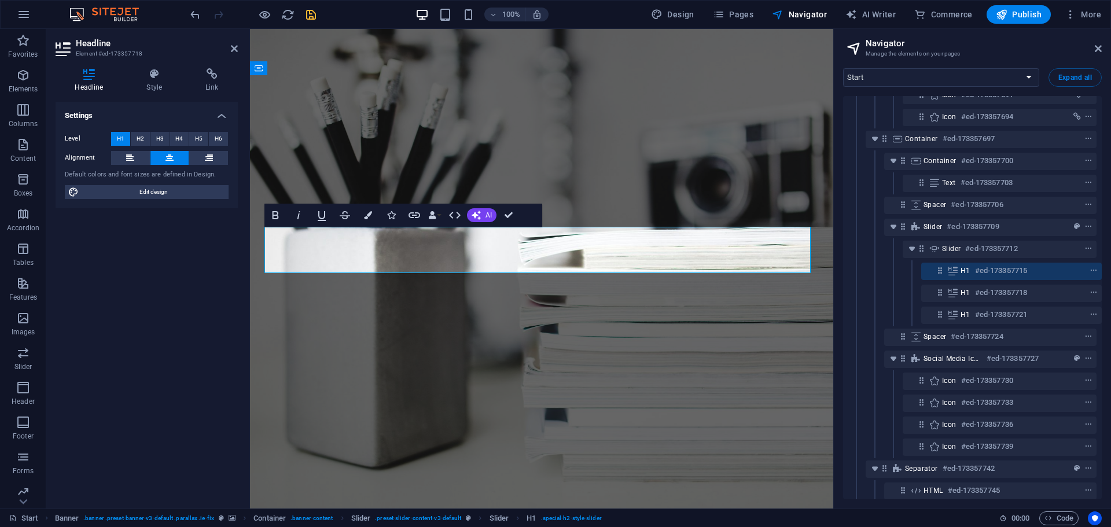
click at [993, 280] on div "H1 #ed-173357715" at bounding box center [1011, 271] width 181 height 17
click at [989, 296] on h6 "#ed-173357718" at bounding box center [1001, 293] width 52 height 14
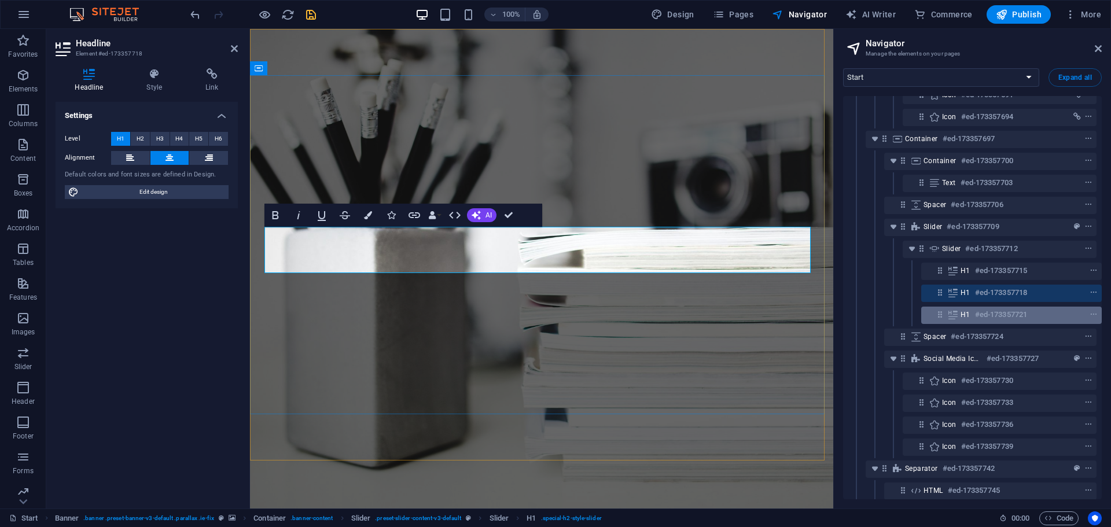
click at [999, 310] on h6 "#ed-173357721" at bounding box center [1001, 315] width 52 height 14
click at [996, 294] on h6 "#ed-173357718" at bounding box center [1001, 293] width 52 height 14
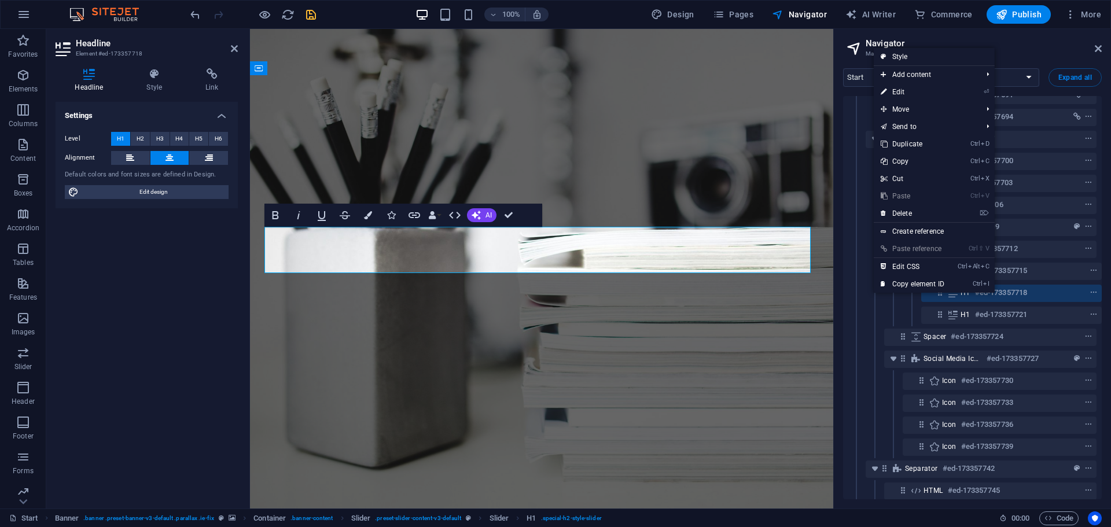
click at [996, 294] on h6 "#ed-173357718" at bounding box center [1001, 293] width 52 height 14
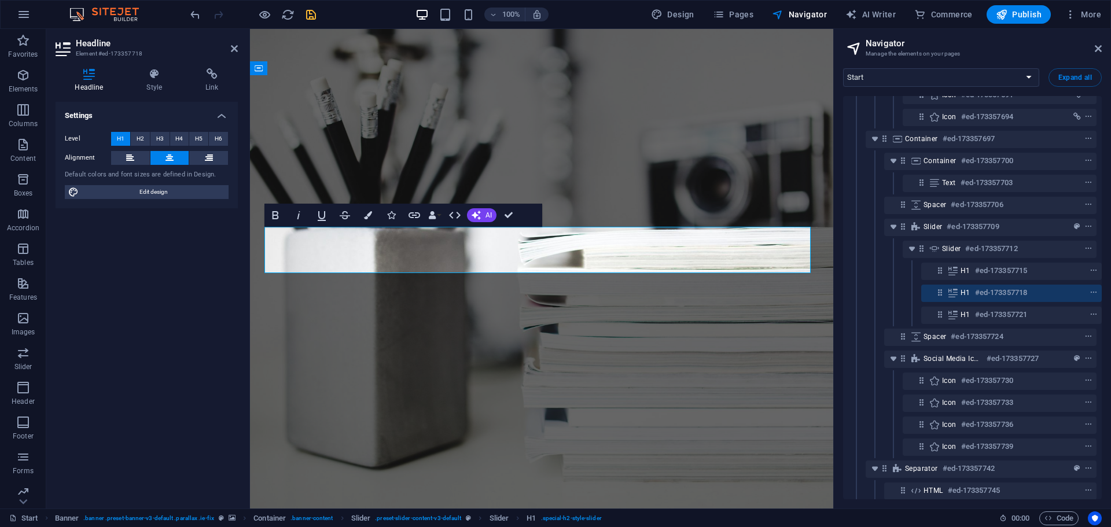
click at [996, 294] on h6 "#ed-173357718" at bounding box center [1001, 293] width 52 height 14
click at [88, 75] on icon at bounding box center [89, 74] width 67 height 12
click at [101, 77] on icon at bounding box center [89, 74] width 67 height 12
click at [201, 76] on icon at bounding box center [212, 74] width 52 height 12
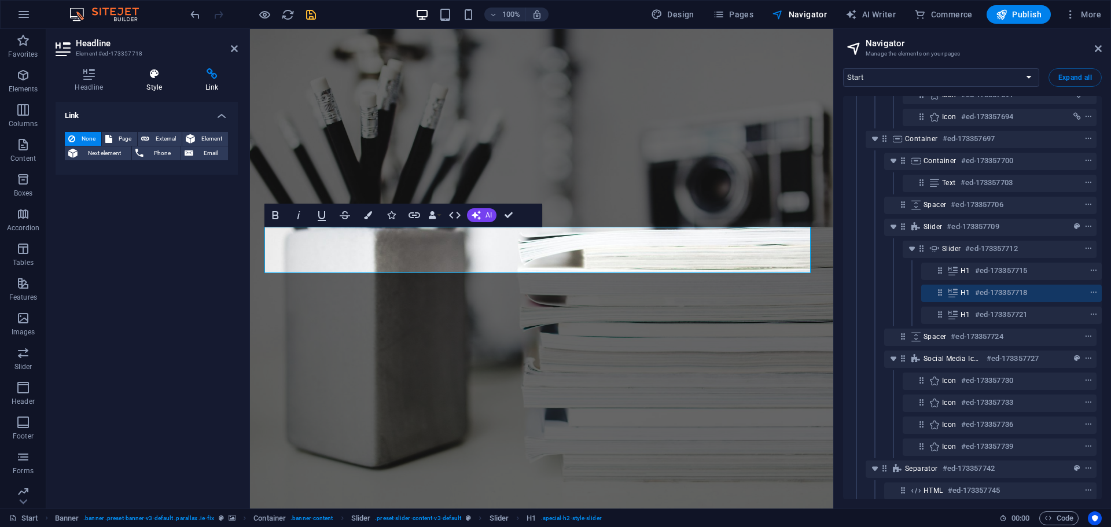
click at [149, 80] on h4 "Style" at bounding box center [156, 80] width 59 height 24
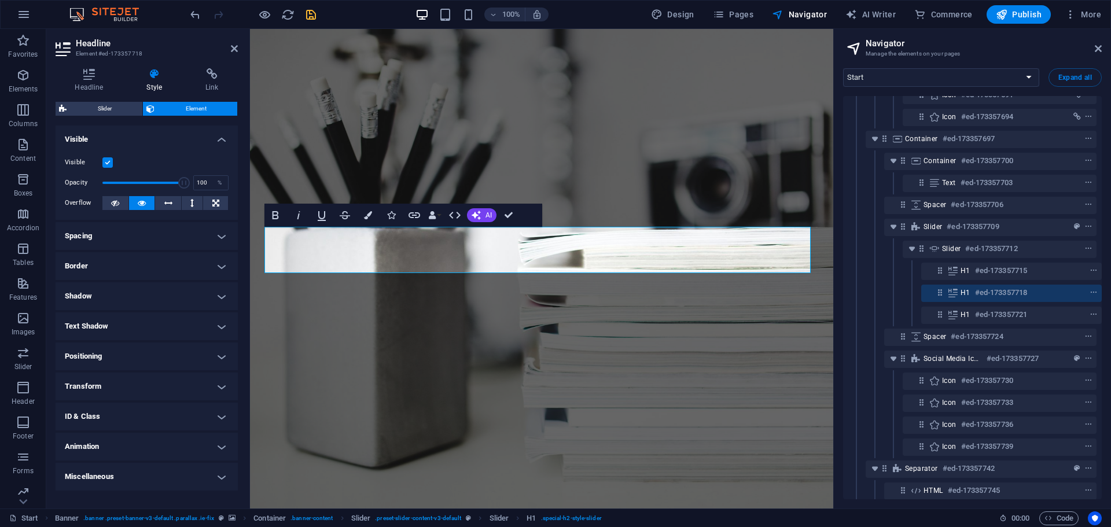
click at [210, 325] on h4 "Text Shadow" at bounding box center [147, 327] width 182 height 28
click at [197, 350] on span "Outside" at bounding box center [200, 350] width 20 height 14
type input "2"
type input "4"
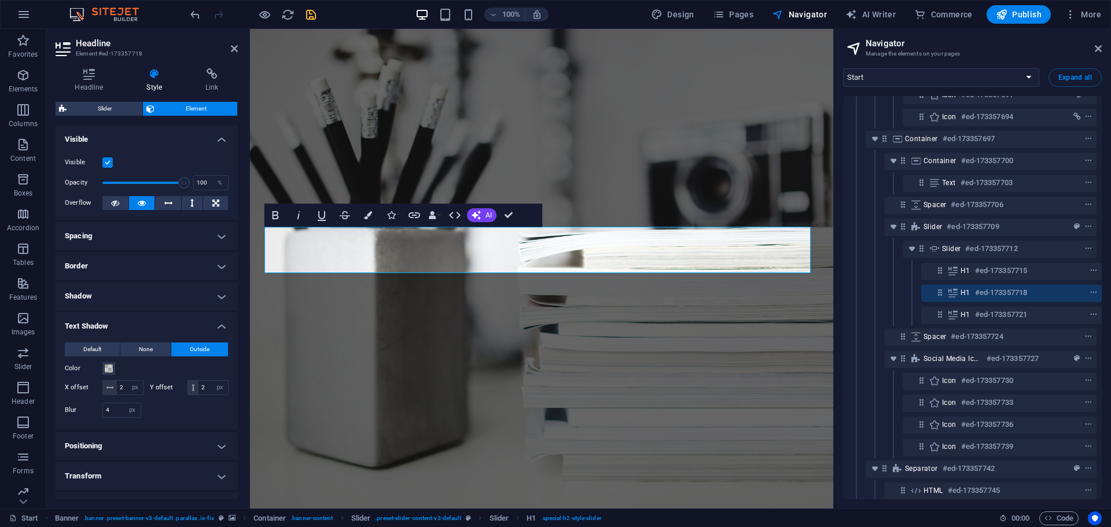
click at [222, 328] on h4 "Text Shadow" at bounding box center [147, 323] width 182 height 21
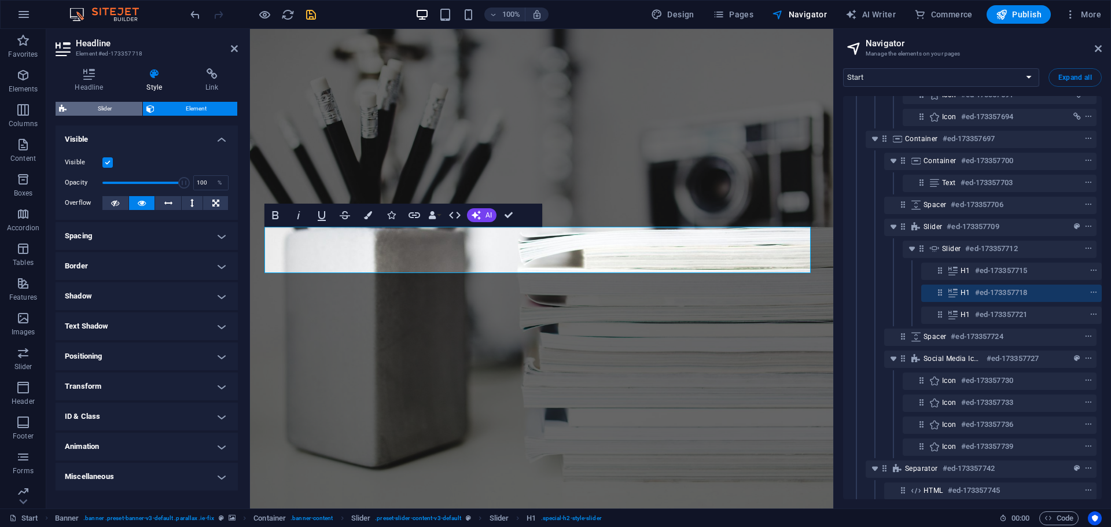
click at [124, 113] on span "Slider" at bounding box center [104, 109] width 69 height 14
select select "rem"
select select "px"
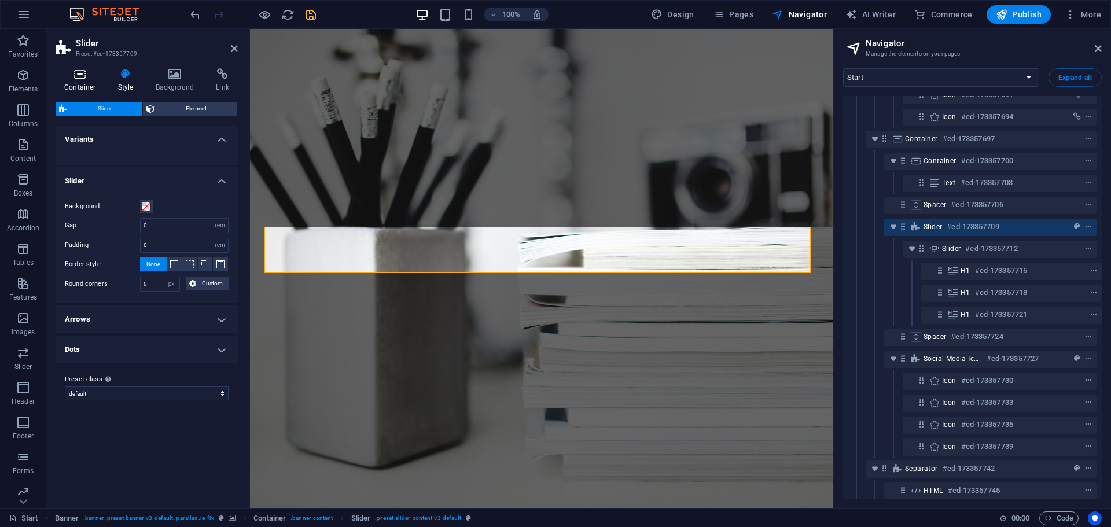
click at [85, 80] on h4 "Container" at bounding box center [83, 80] width 54 height 24
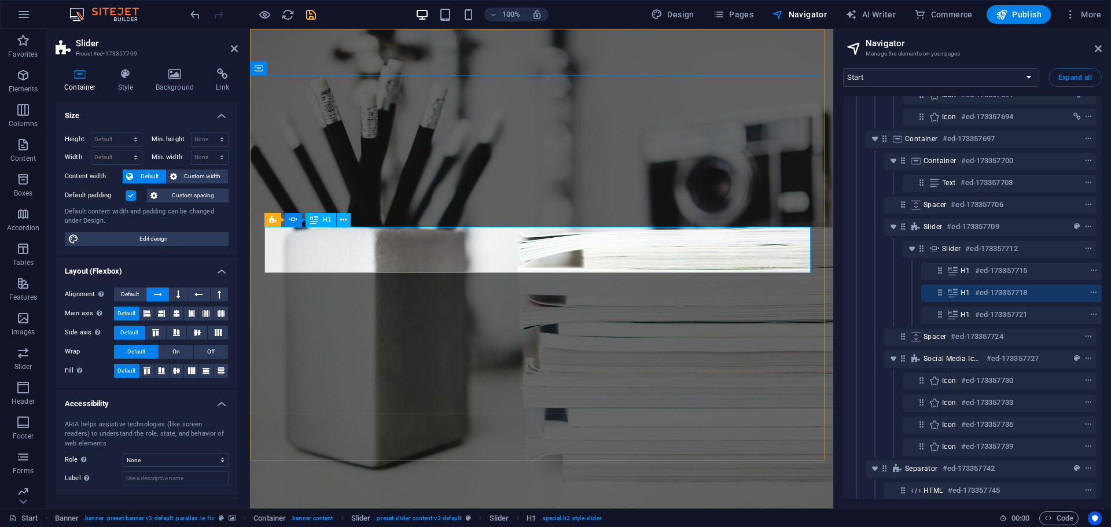
click at [978, 292] on h6 "#ed-173357718" at bounding box center [1001, 293] width 52 height 14
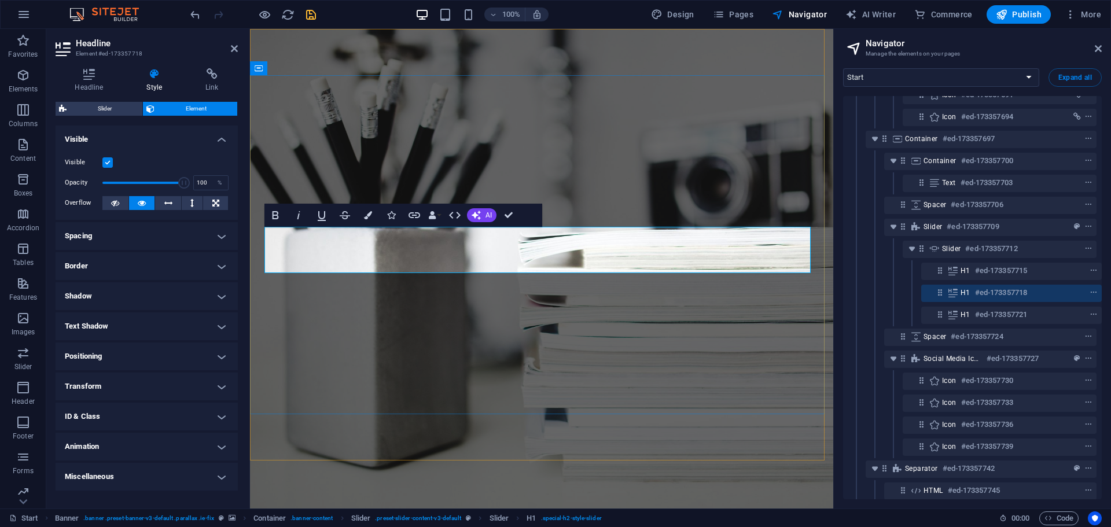
drag, startPoint x: 755, startPoint y: 257, endPoint x: 329, endPoint y: 261, distance: 426.0
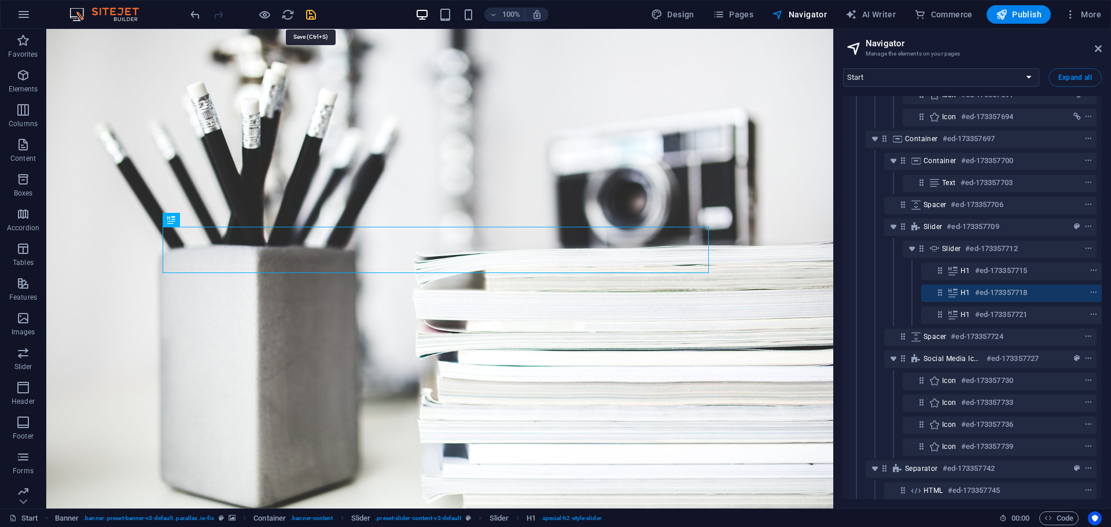
click at [307, 13] on icon "save" at bounding box center [310, 14] width 13 height 13
checkbox input "false"
